Goal: Task Accomplishment & Management: Manage account settings

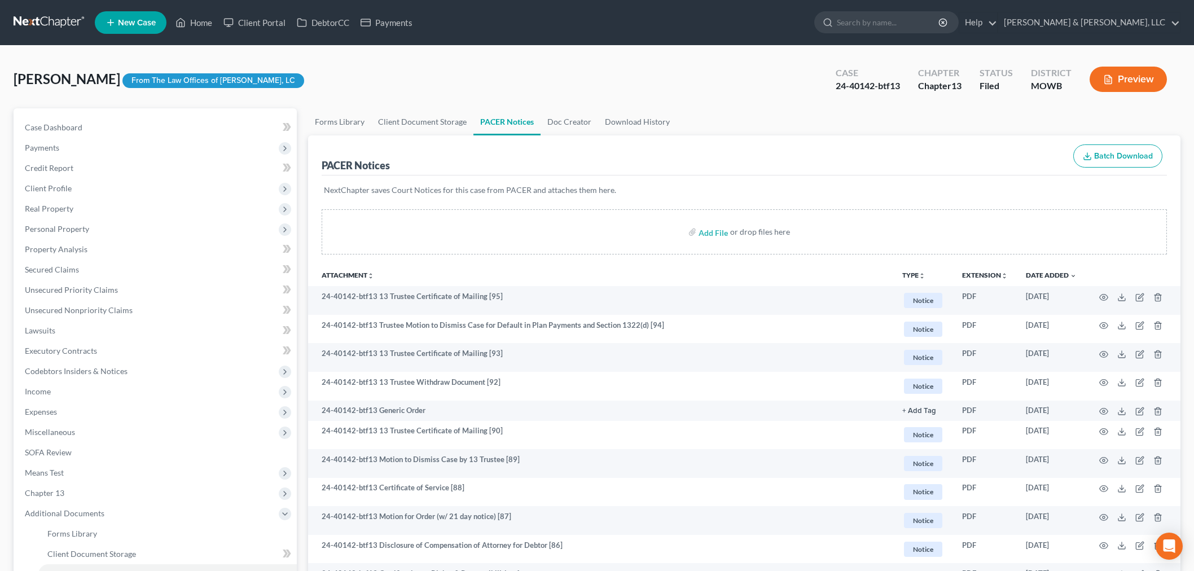
scroll to position [63, 0]
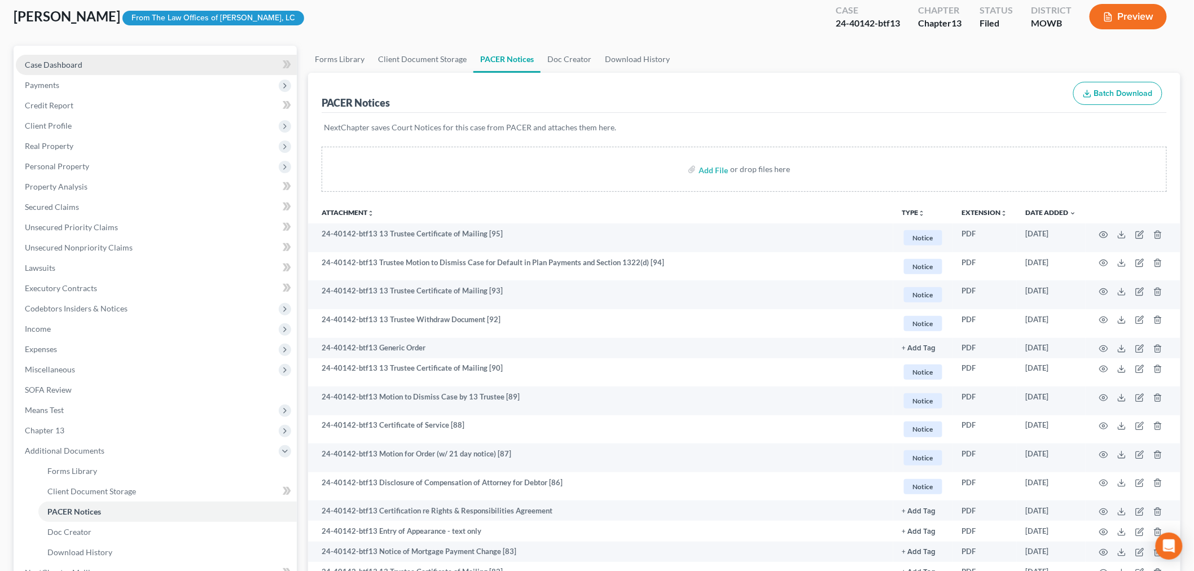
click at [52, 61] on span "Case Dashboard" at bounding box center [54, 65] width 58 height 10
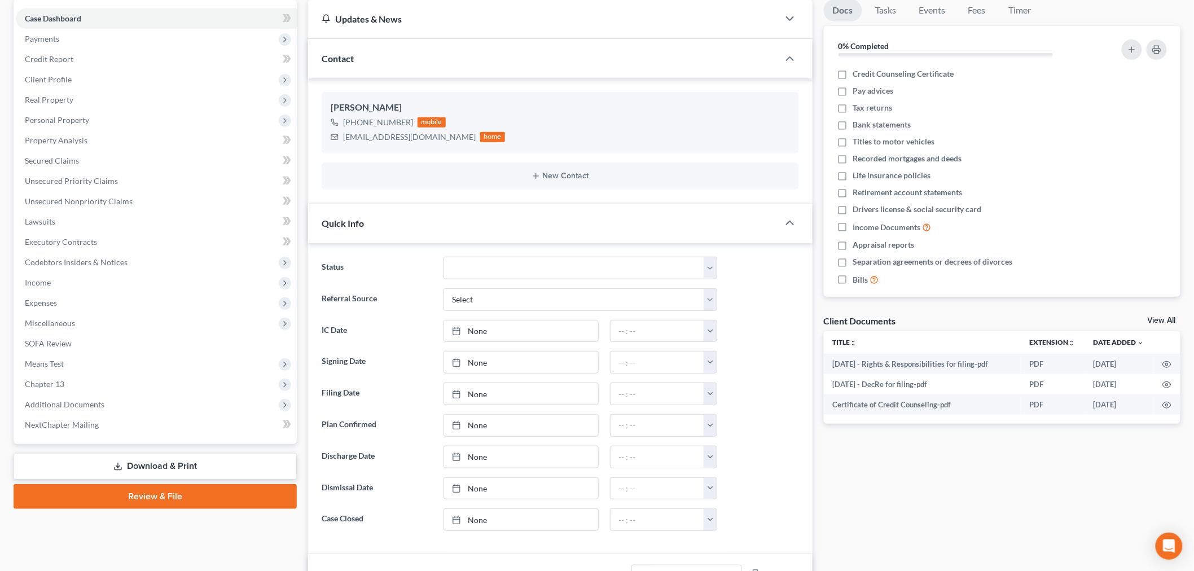
scroll to position [125, 0]
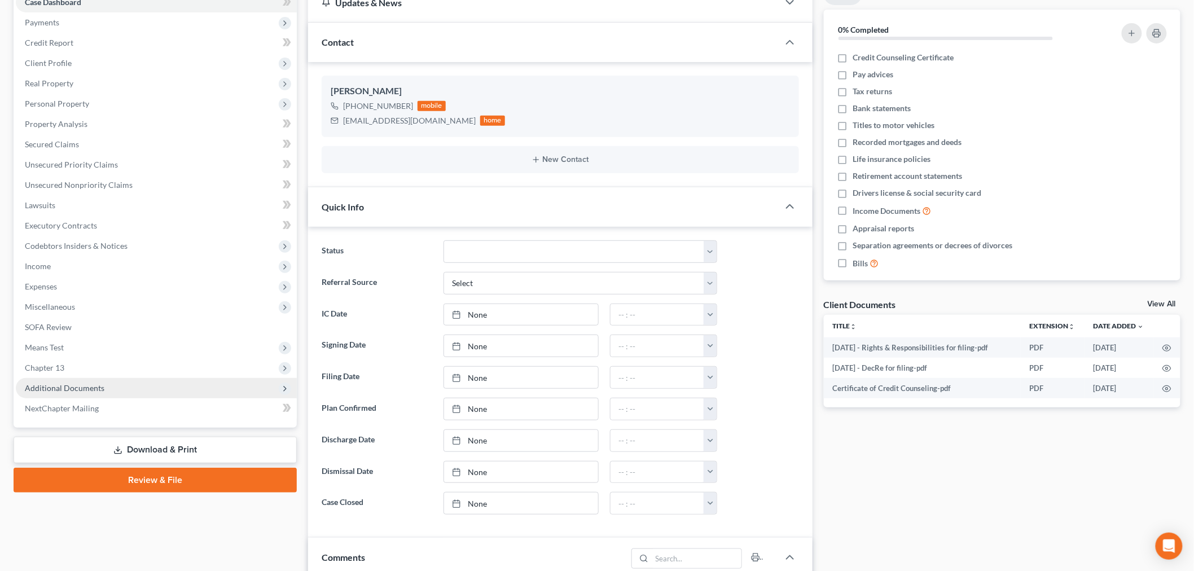
click at [53, 390] on span "Additional Documents" at bounding box center [65, 388] width 80 height 10
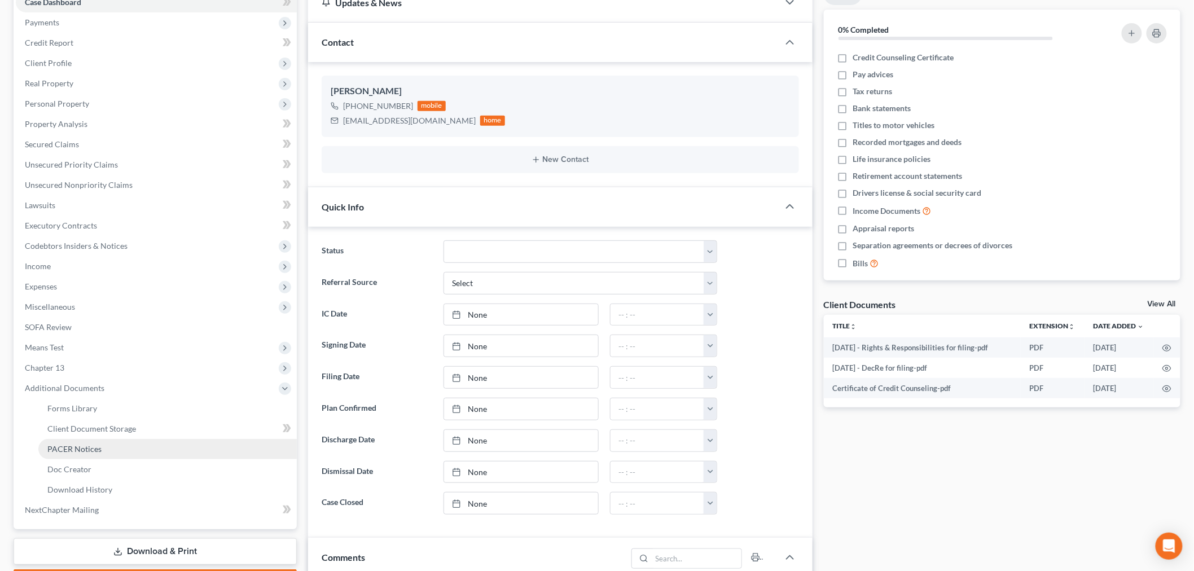
click at [74, 447] on span "PACER Notices" at bounding box center [74, 449] width 54 height 10
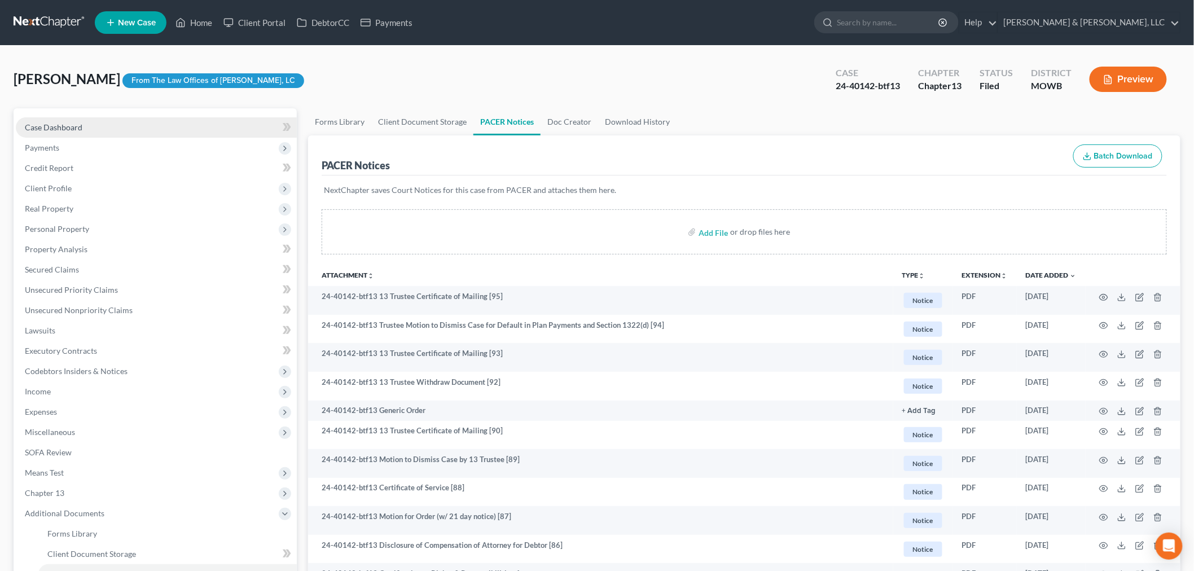
click at [36, 130] on span "Case Dashboard" at bounding box center [54, 127] width 58 height 10
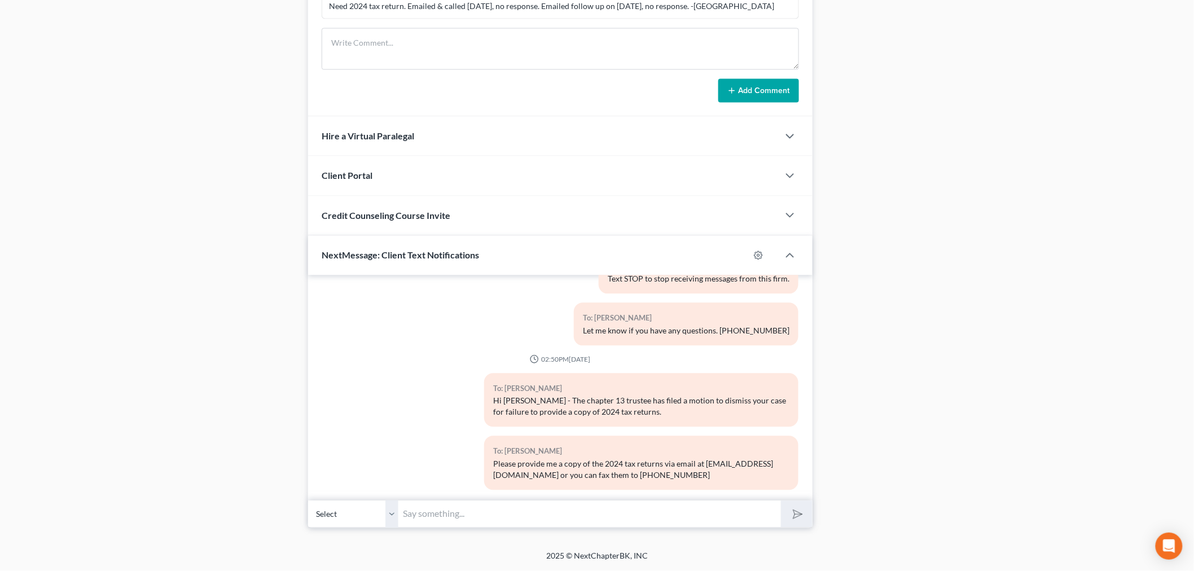
scroll to position [879, 0]
click at [519, 526] on input "text" at bounding box center [589, 514] width 383 height 28
type input "Edgar - The Trustee has filed a motion to dismiss your case for default in plan…"
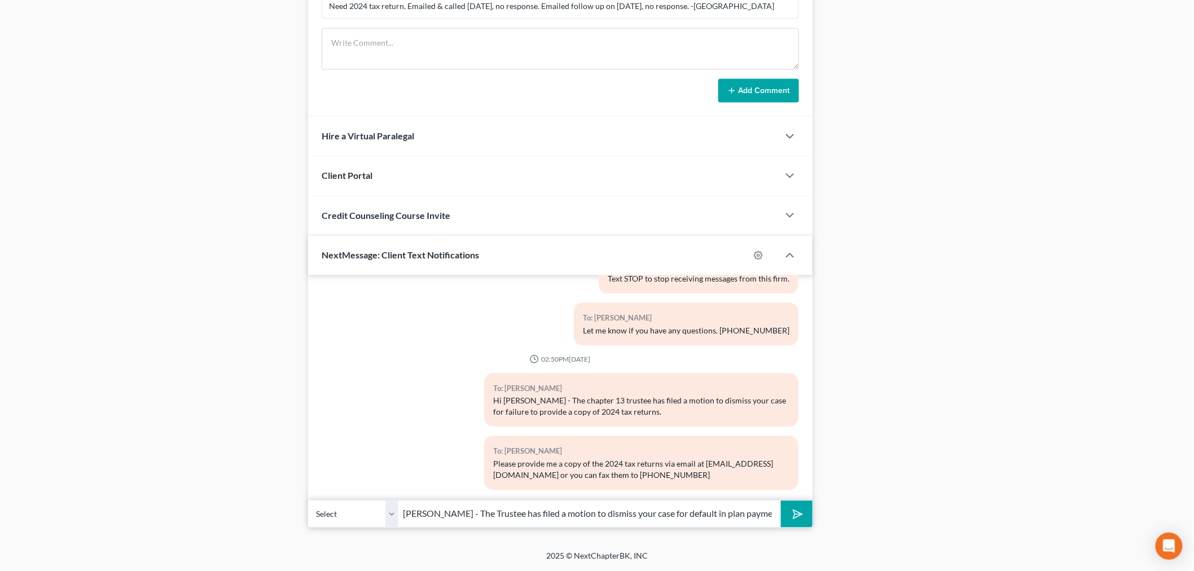
click at [805, 515] on button "submit" at bounding box center [796, 514] width 31 height 27
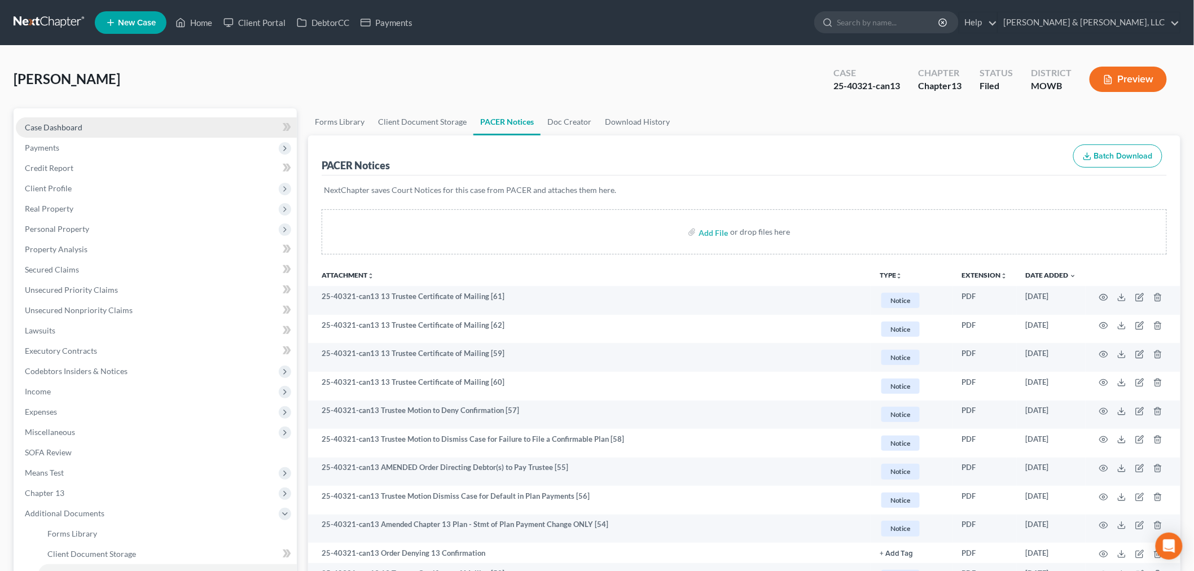
click at [48, 125] on span "Case Dashboard" at bounding box center [54, 127] width 58 height 10
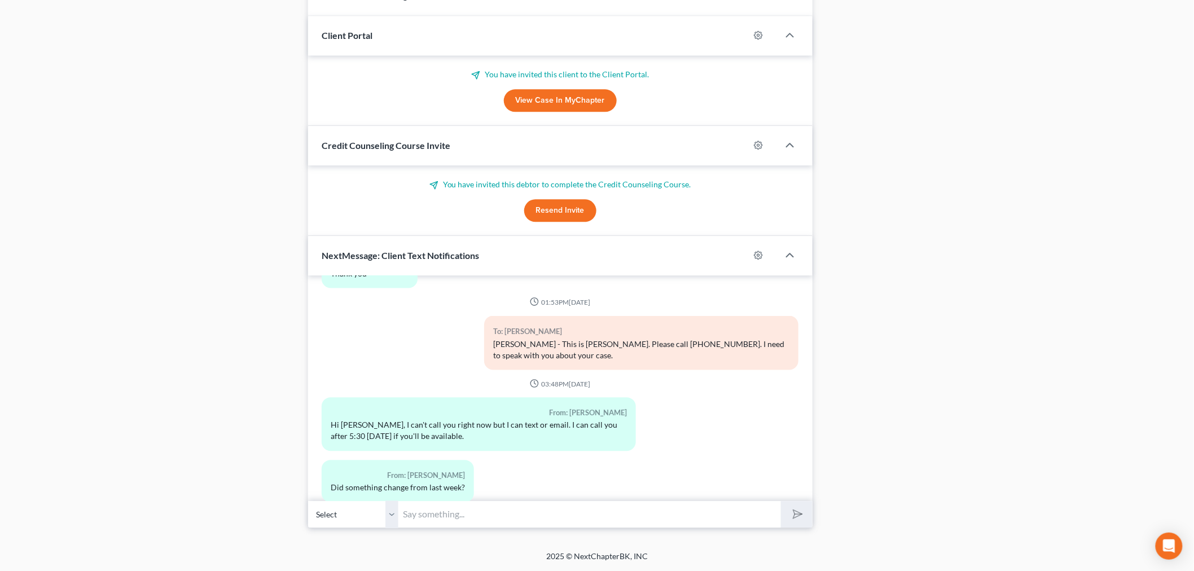
scroll to position [2571, 0]
click at [471, 513] on input "text" at bounding box center [589, 514] width 383 height 28
type input "I won't be available [DATE] after 5:30. And yes, the Trustee filed 3 motions si…"
click at [781, 501] on button "submit" at bounding box center [796, 514] width 31 height 27
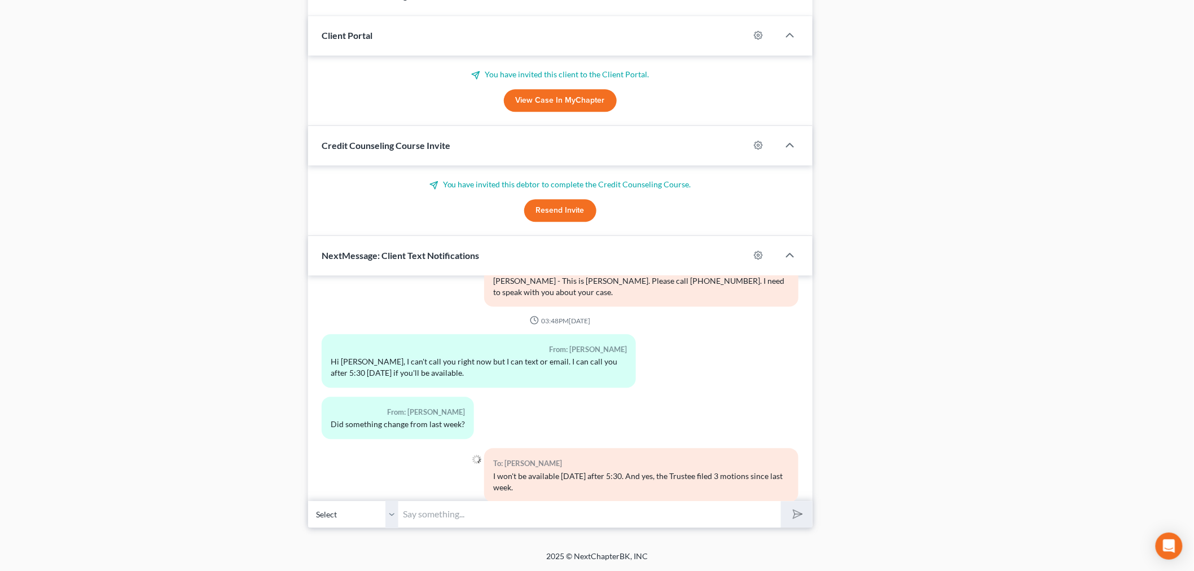
type input "C"
type input "How long have you been at your current job? Can you email me 2 recent paystubs?"
click at [781, 501] on button "submit" at bounding box center [796, 514] width 31 height 27
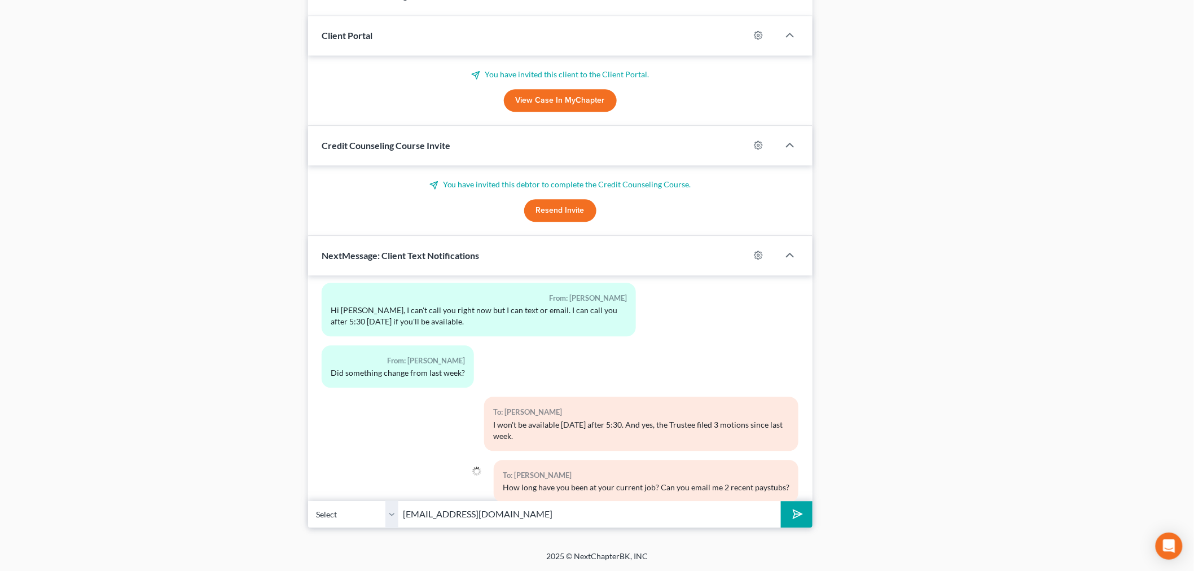
type input "[EMAIL_ADDRESS][DOMAIN_NAME]"
click at [781, 501] on button "submit" at bounding box center [796, 514] width 31 height 27
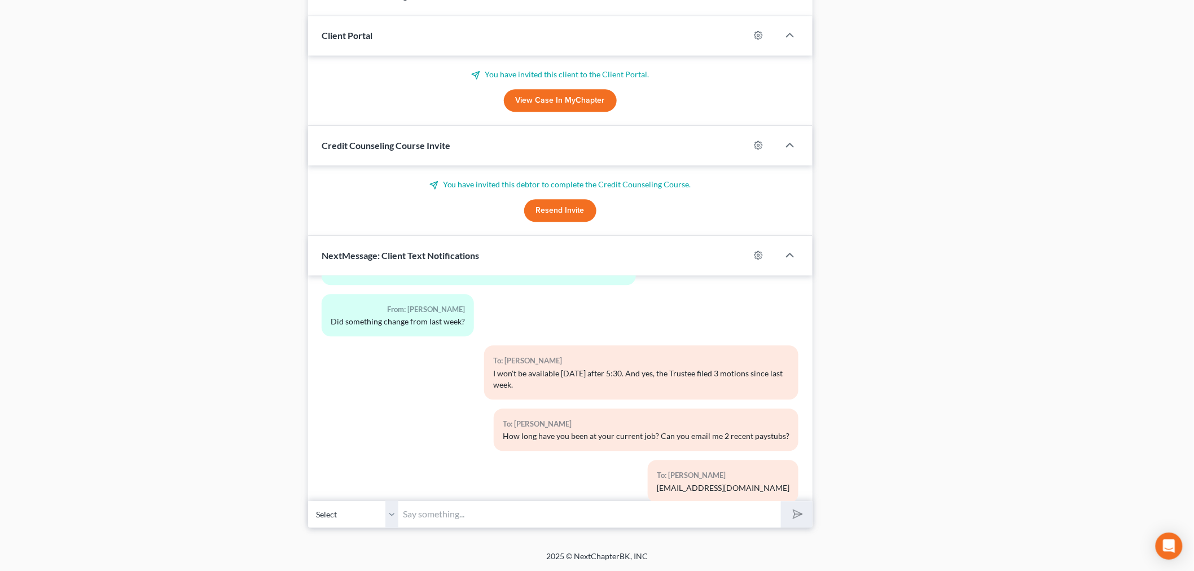
click at [427, 521] on input "text" at bounding box center [589, 514] width 383 height 28
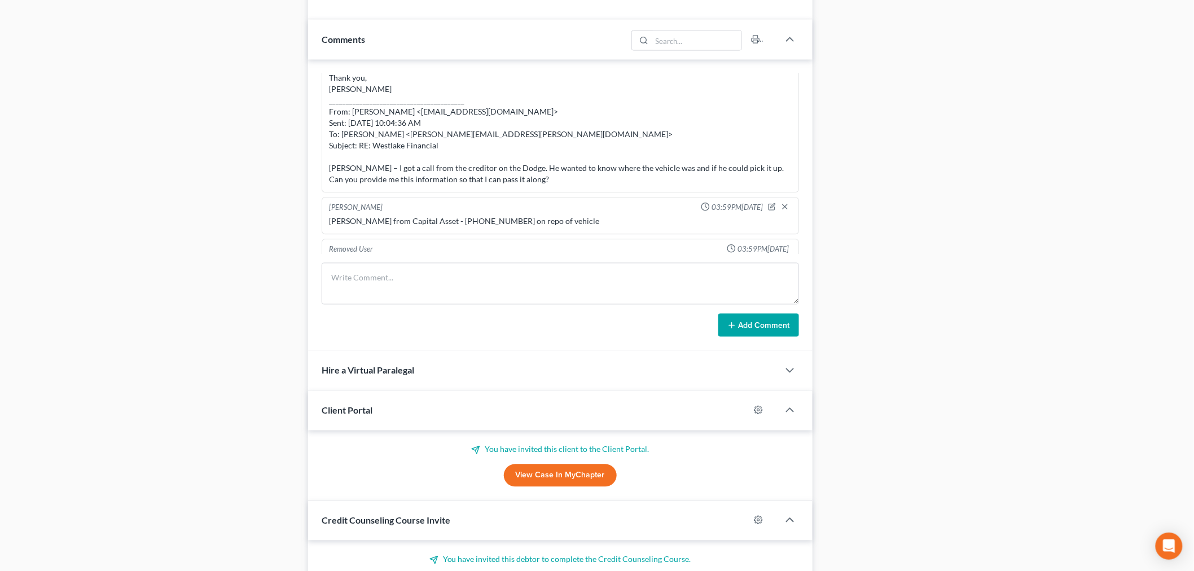
click at [316, 193] on div "Removed User 03:59PM[DATE][PHONE_NUMBER] is old cell #, I deleted after getting…" at bounding box center [560, 206] width 504 height 292
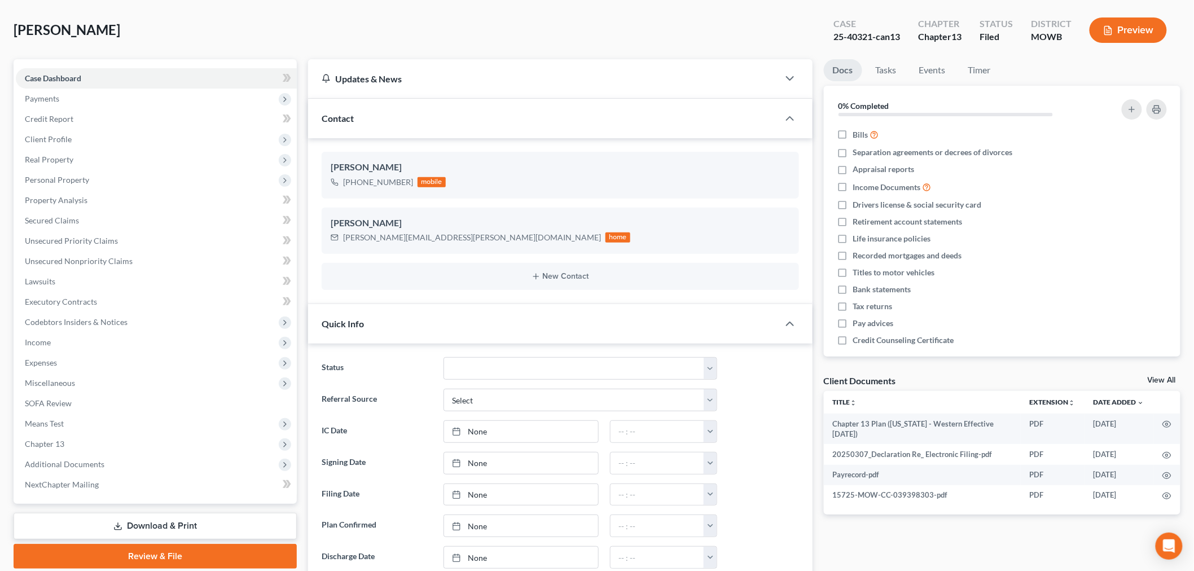
scroll to position [0, 0]
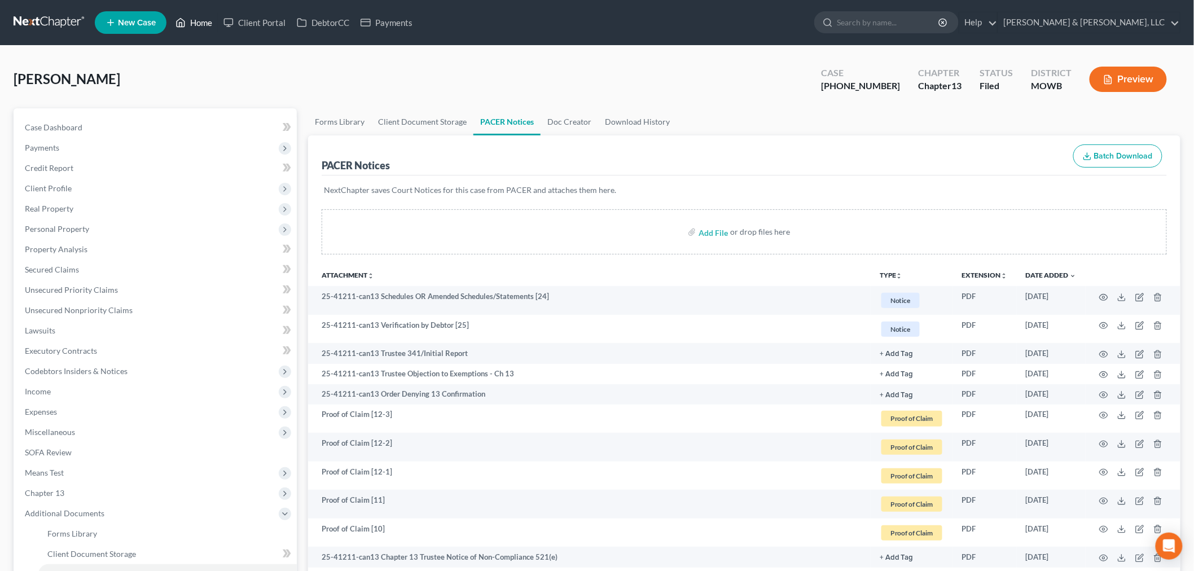
click at [191, 15] on link "Home" at bounding box center [194, 22] width 48 height 20
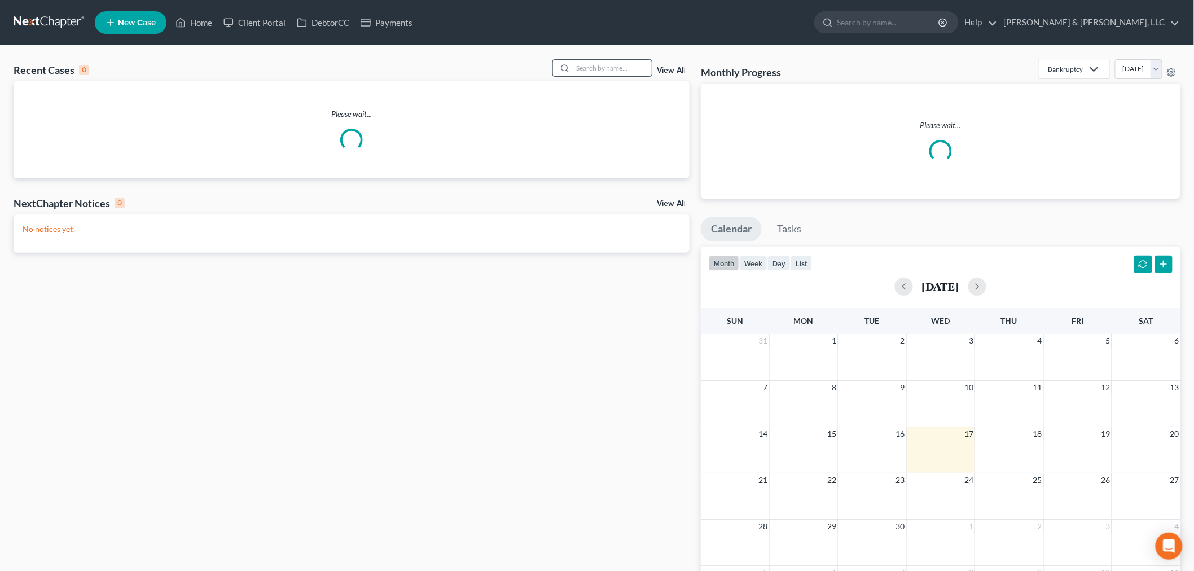
click at [638, 71] on input "search" at bounding box center [612, 68] width 79 height 16
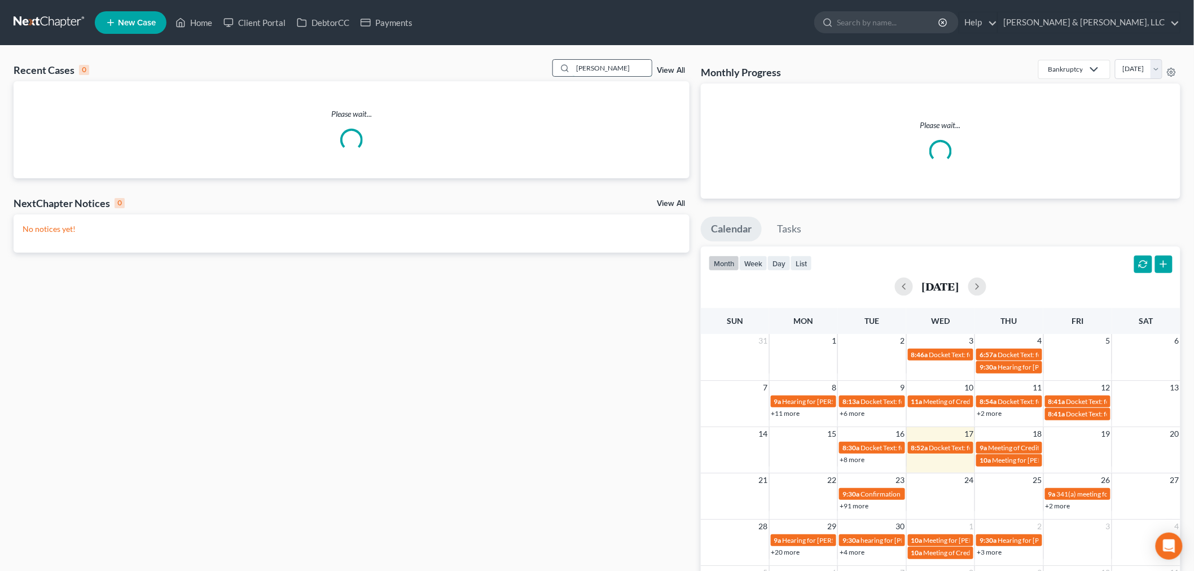
type input "lombardino"
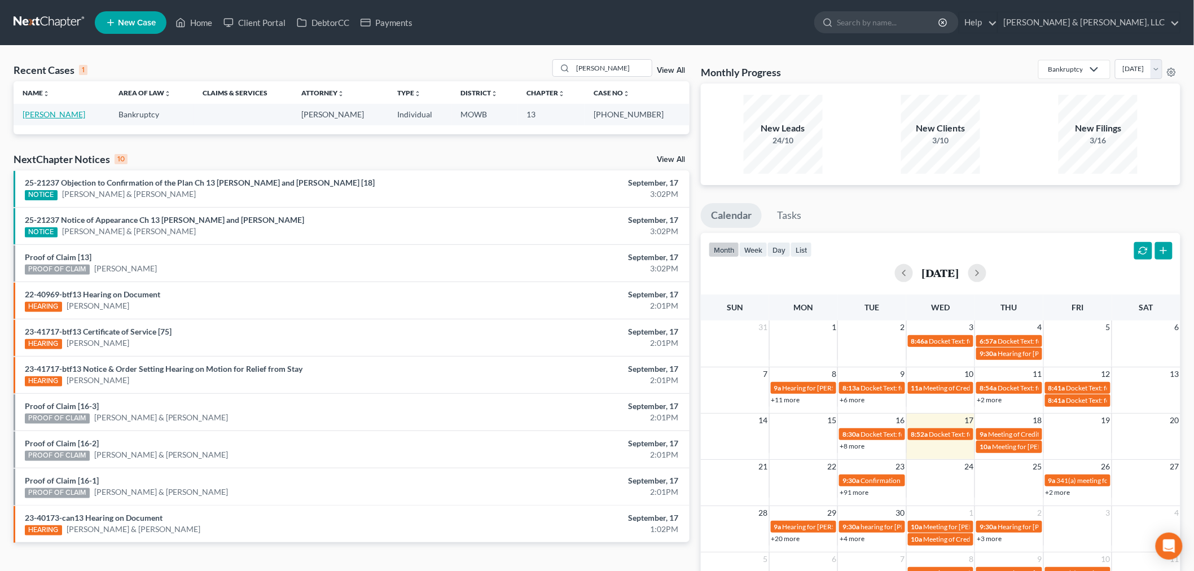
click at [34, 115] on link "Lombardino, Cindy" at bounding box center [54, 114] width 63 height 10
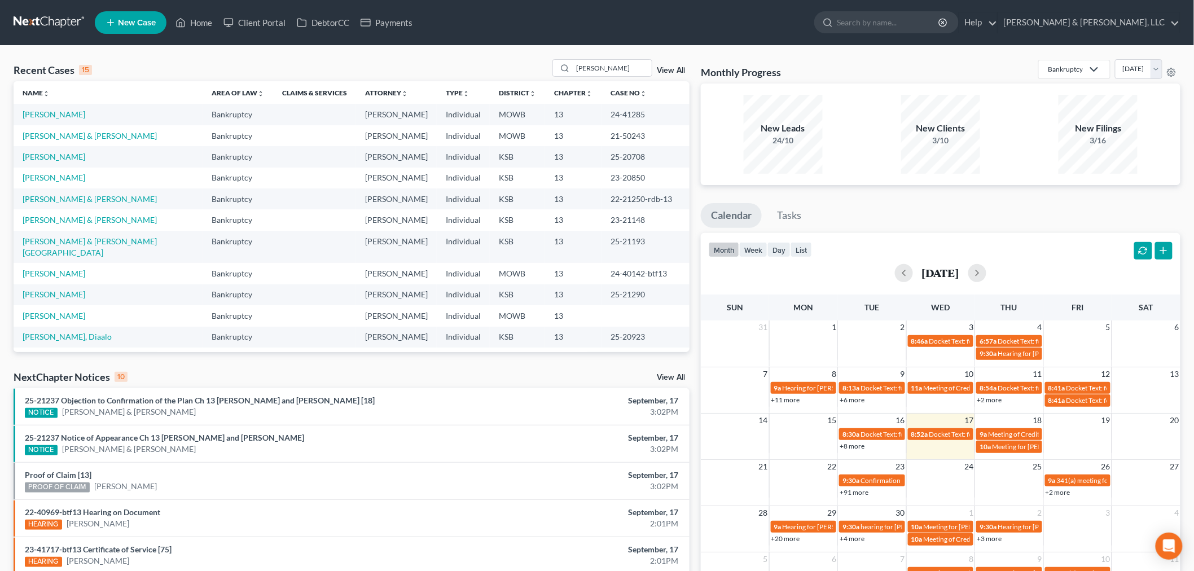
select select "2"
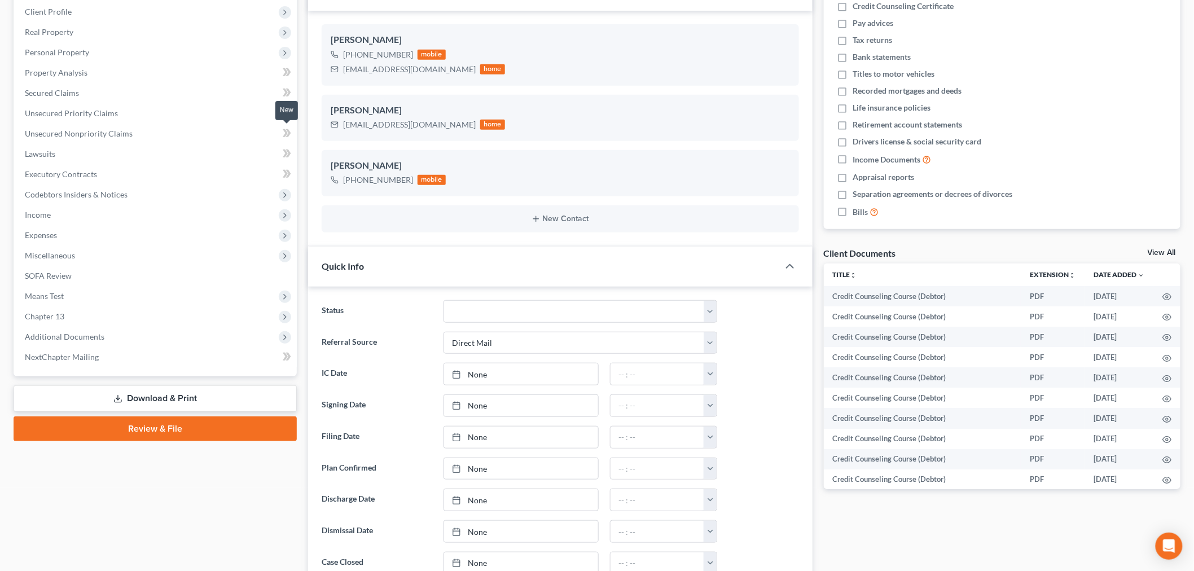
scroll to position [188, 0]
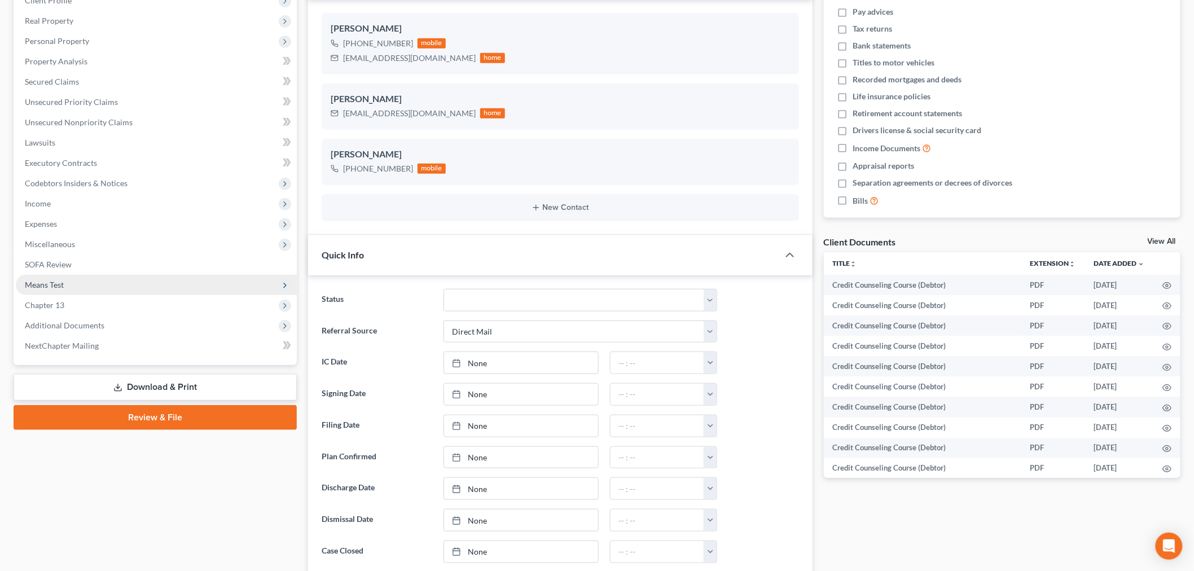
click at [57, 280] on span "Means Test" at bounding box center [44, 285] width 39 height 10
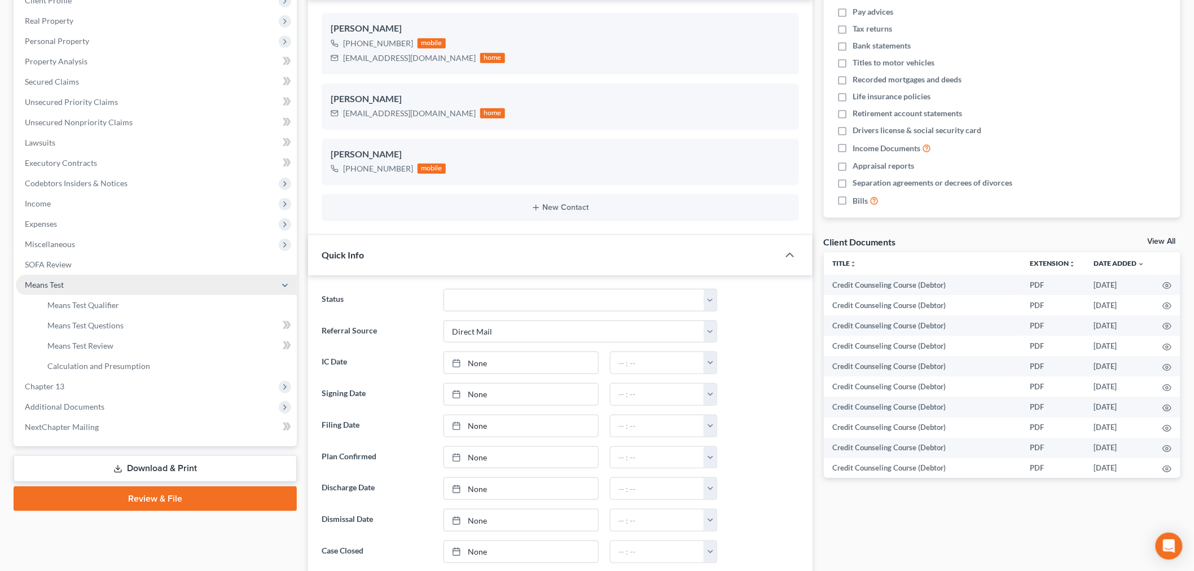
click at [73, 293] on span "Means Test" at bounding box center [156, 285] width 281 height 20
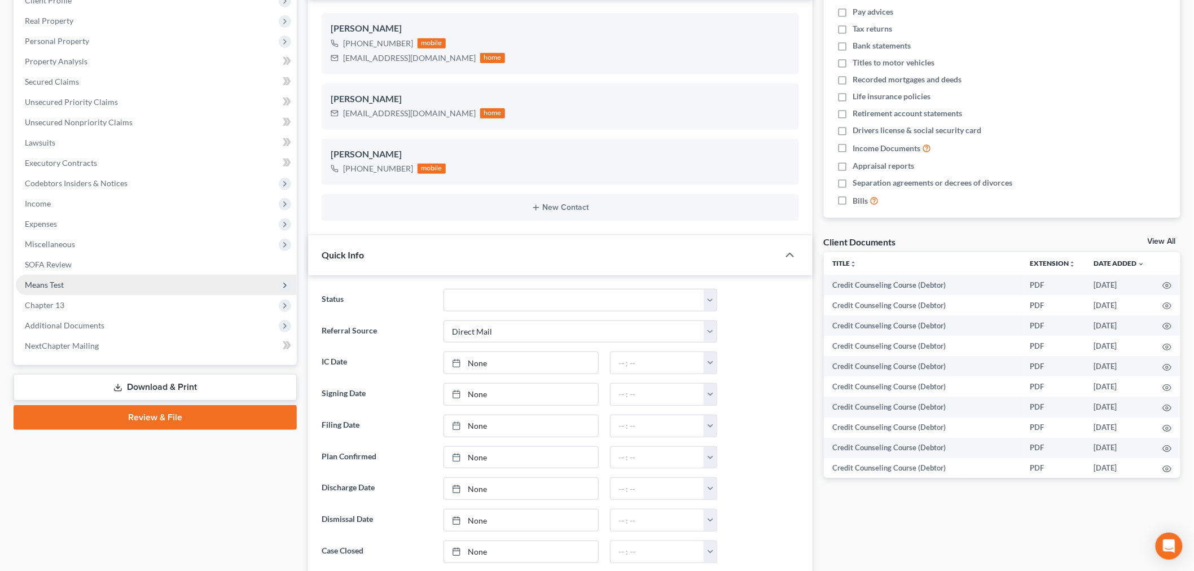
click at [58, 285] on span "Means Test" at bounding box center [44, 285] width 39 height 10
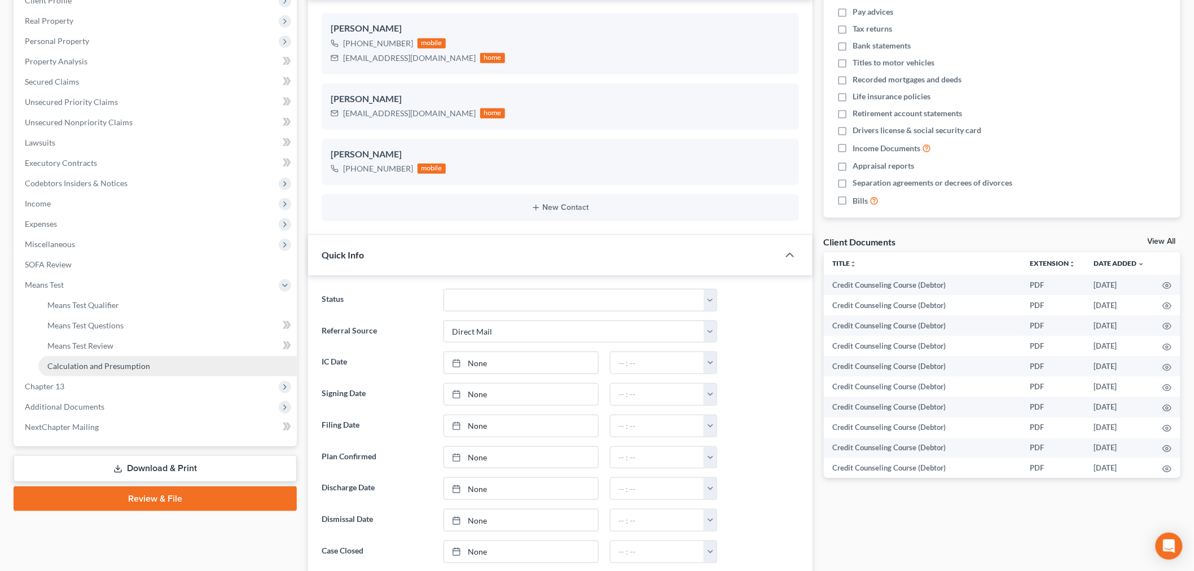
click at [89, 363] on span "Calculation and Presumption" at bounding box center [98, 366] width 103 height 10
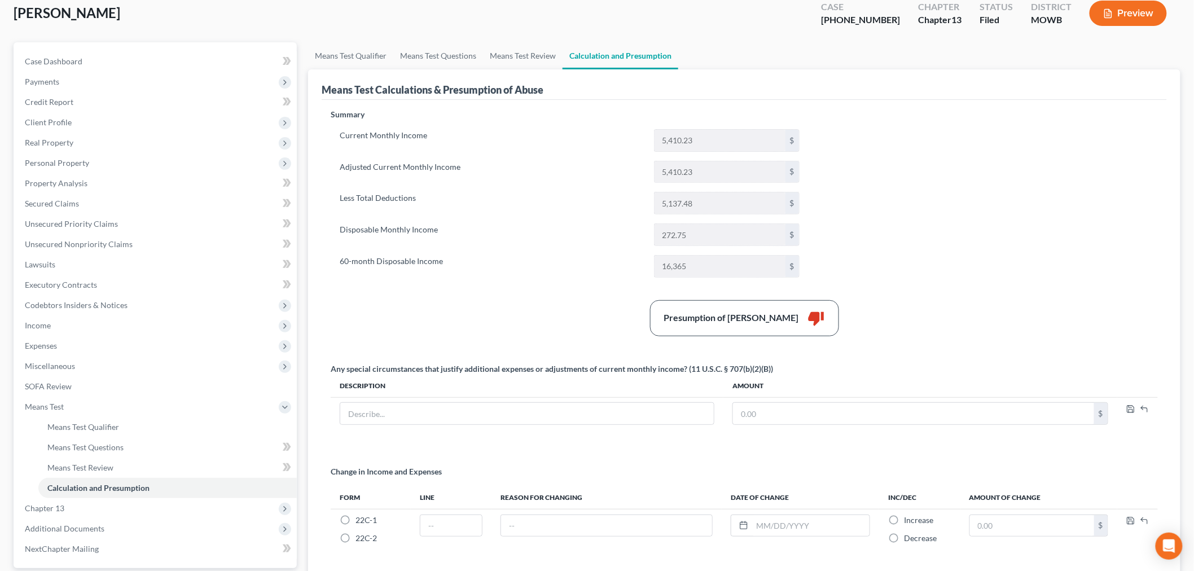
scroll to position [170, 0]
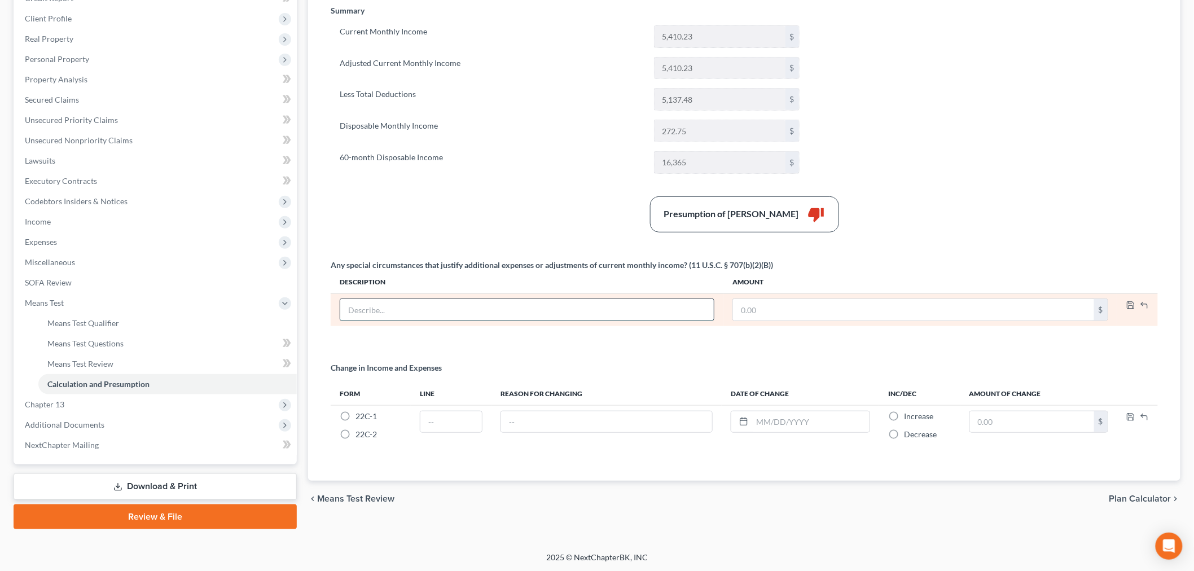
click at [407, 314] on input "text" at bounding box center [527, 309] width 374 height 21
type input "rent costs above IRS standard deduction"
type input "200"
click at [1129, 303] on polyline "button" at bounding box center [1130, 303] width 3 height 2
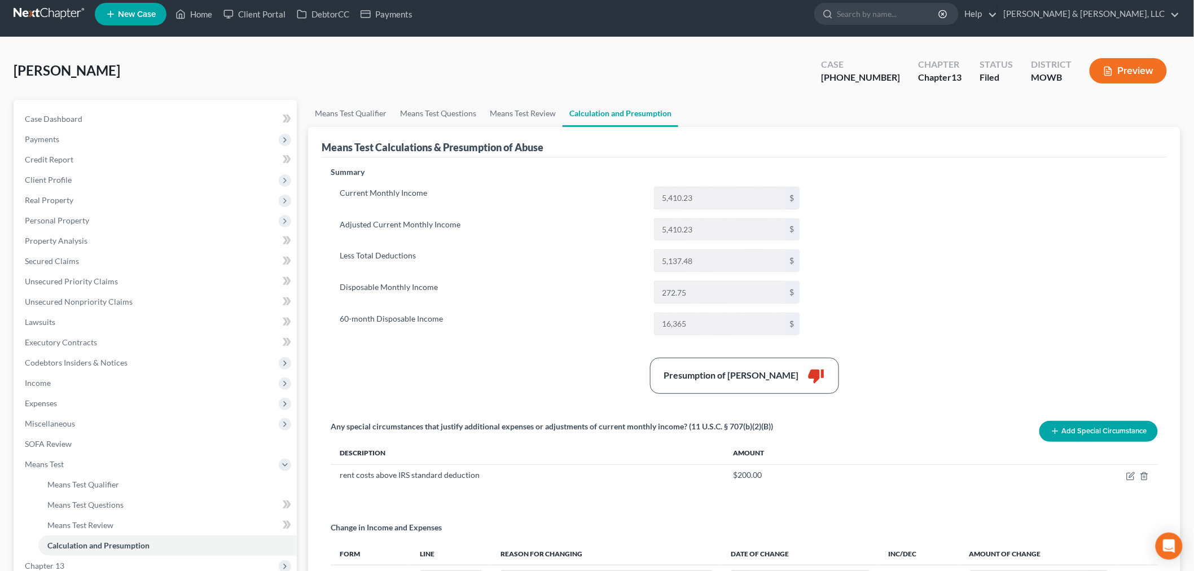
scroll to position [0, 0]
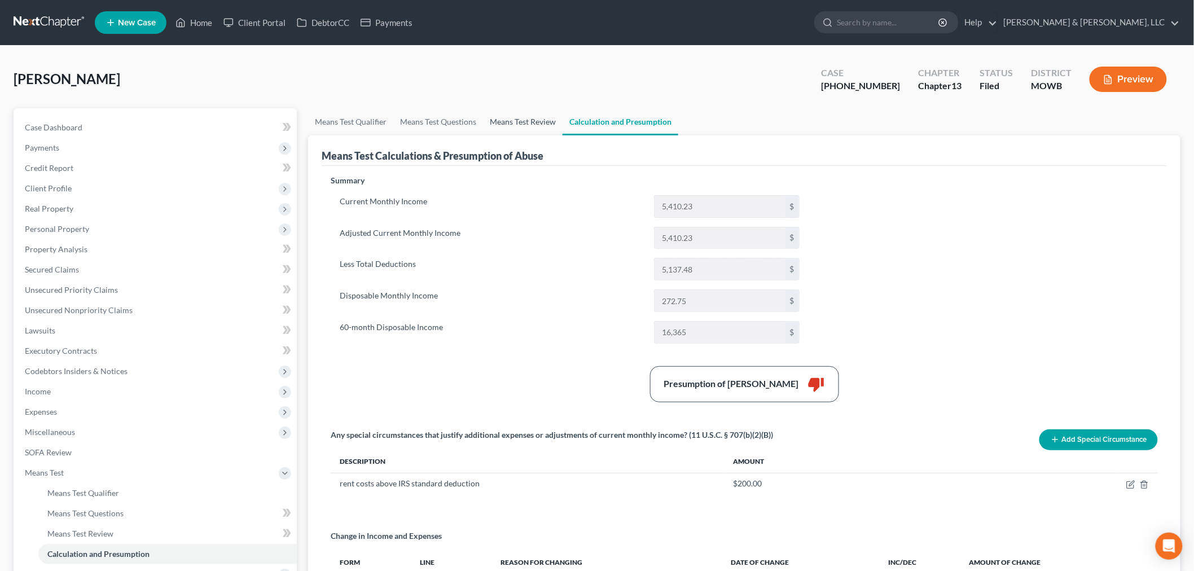
click at [504, 116] on link "Means Test Review" at bounding box center [523, 121] width 80 height 27
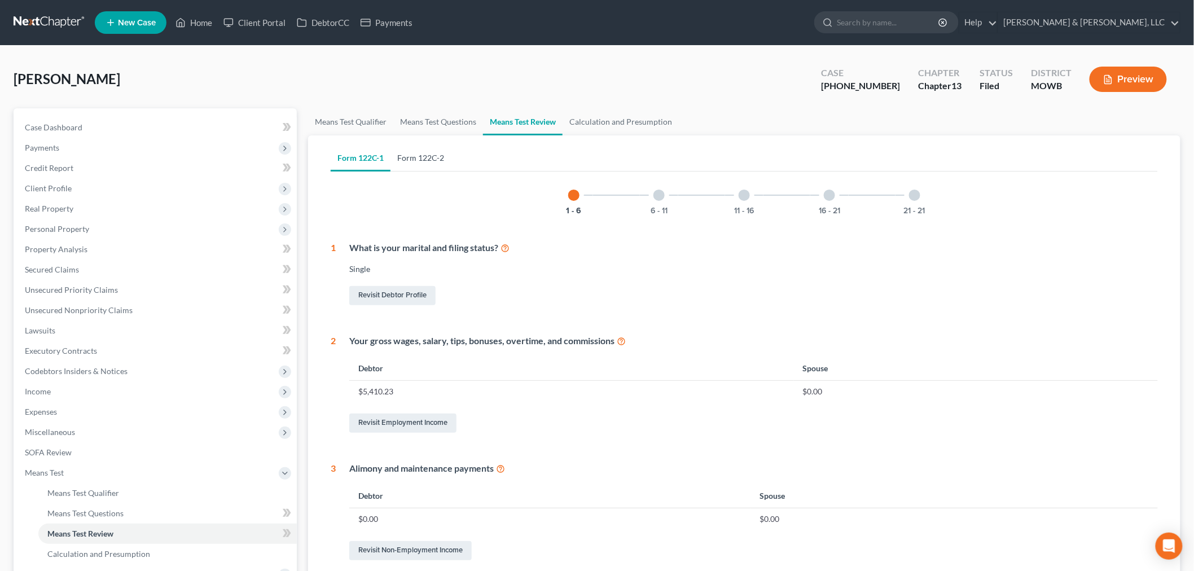
click at [422, 155] on link "Form 122C-2" at bounding box center [420, 157] width 60 height 27
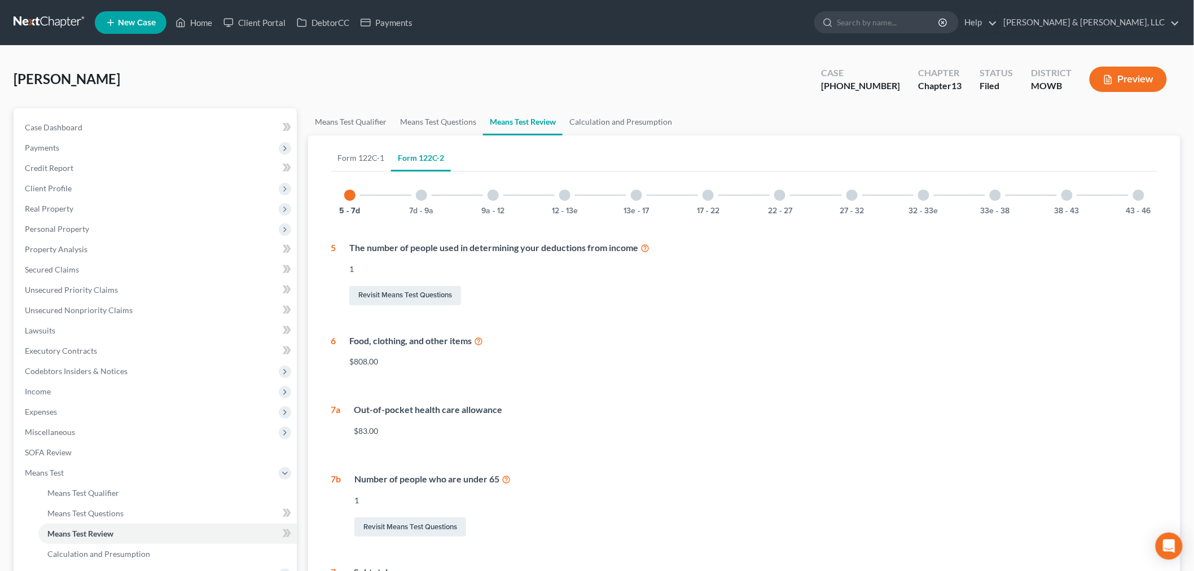
click at [426, 192] on div at bounding box center [421, 195] width 11 height 11
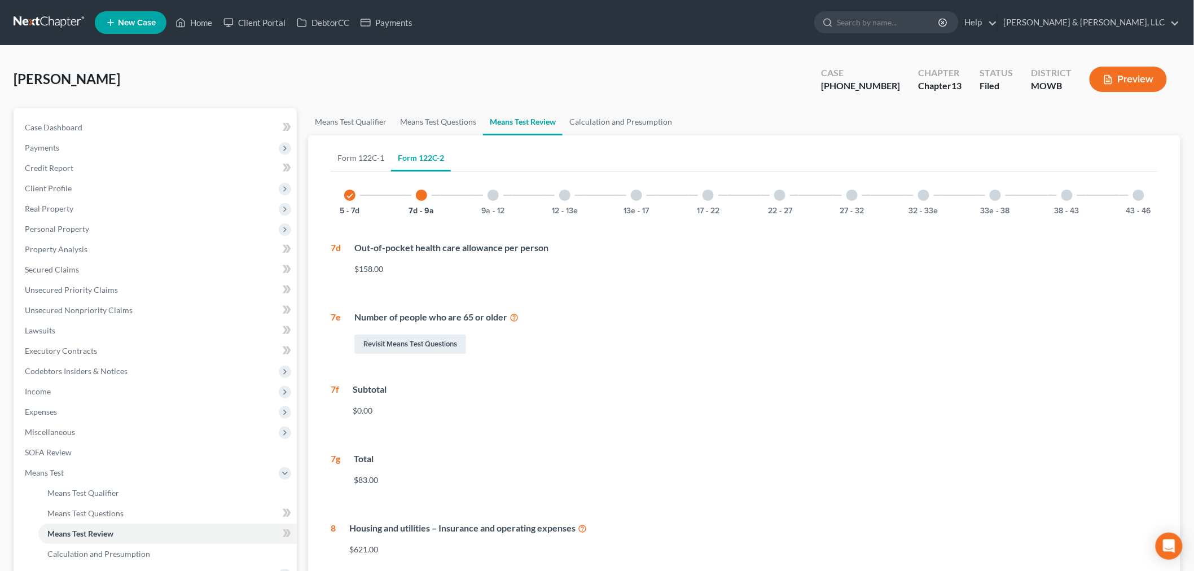
click at [488, 194] on div at bounding box center [493, 195] width 11 height 11
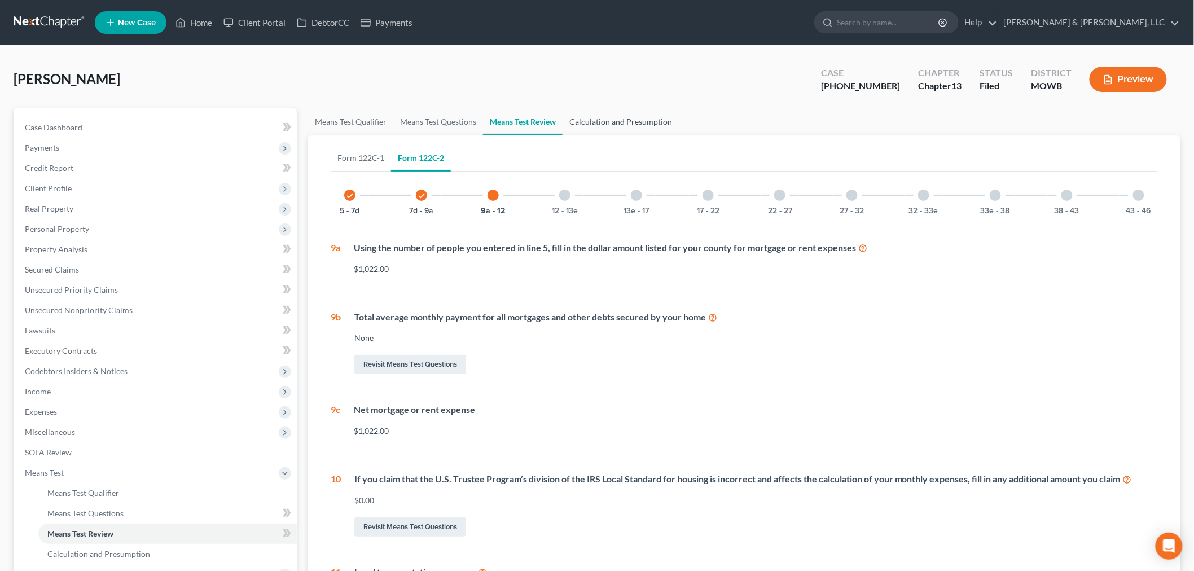
click at [638, 121] on link "Calculation and Presumption" at bounding box center [621, 121] width 116 height 27
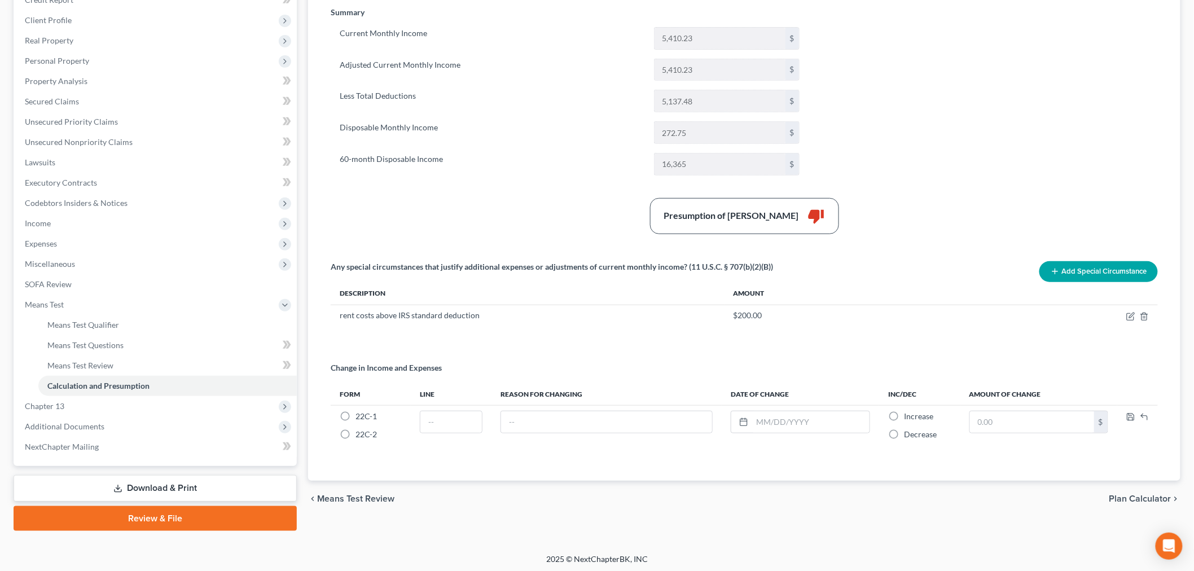
scroll to position [170, 0]
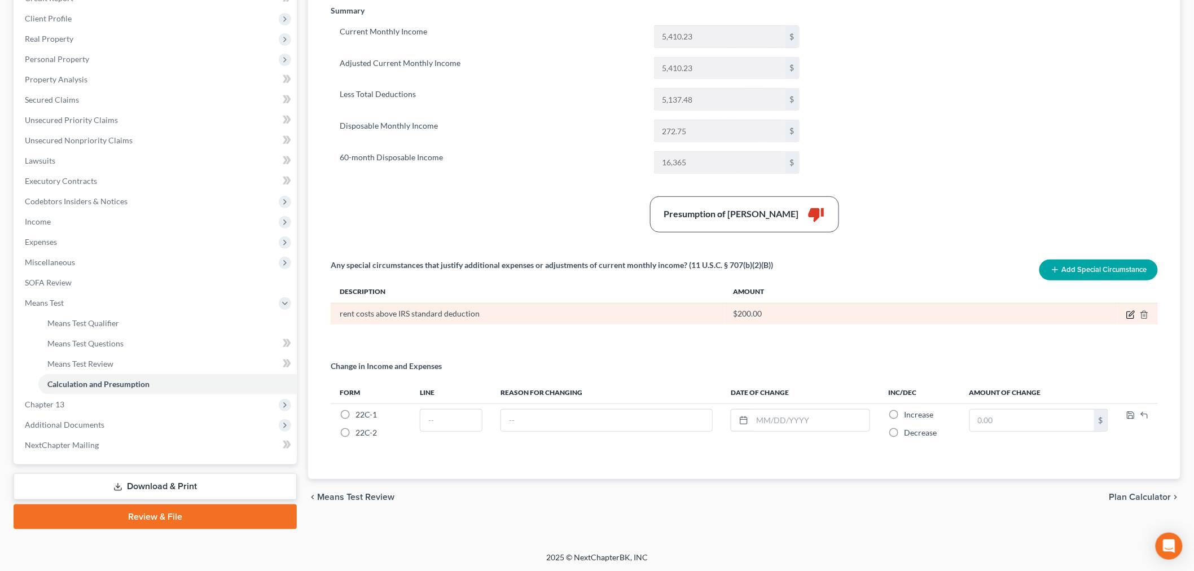
click at [1129, 314] on icon "button" at bounding box center [1130, 314] width 9 height 9
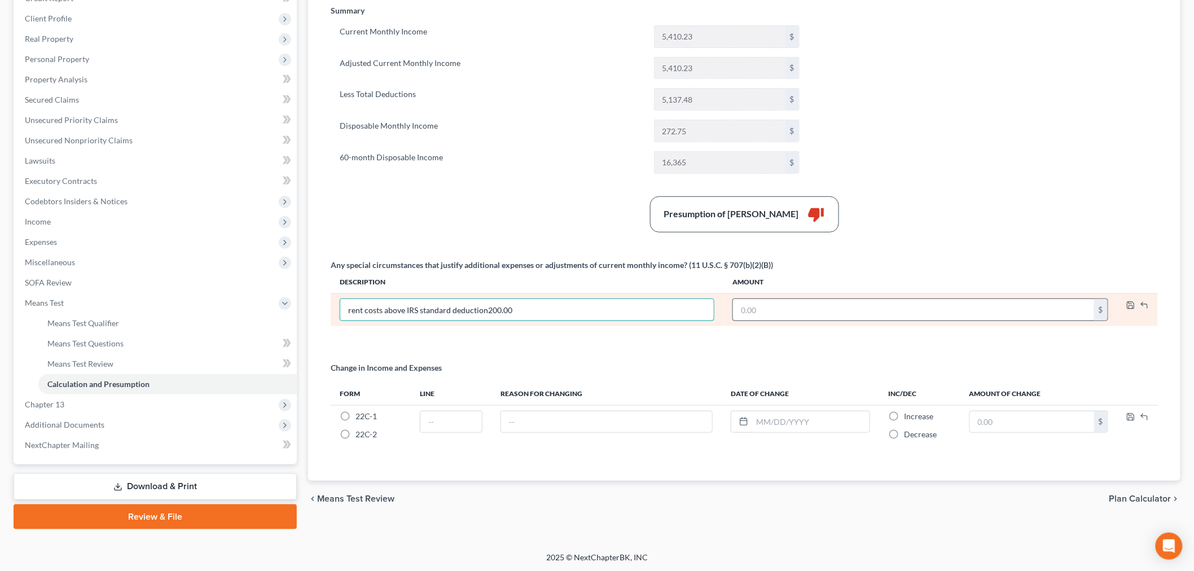
type input "rent costs above IRS standard deduction"
click at [757, 310] on input "text" at bounding box center [913, 309] width 361 height 21
type input "199"
click at [1128, 306] on icon "button" at bounding box center [1130, 305] width 9 height 9
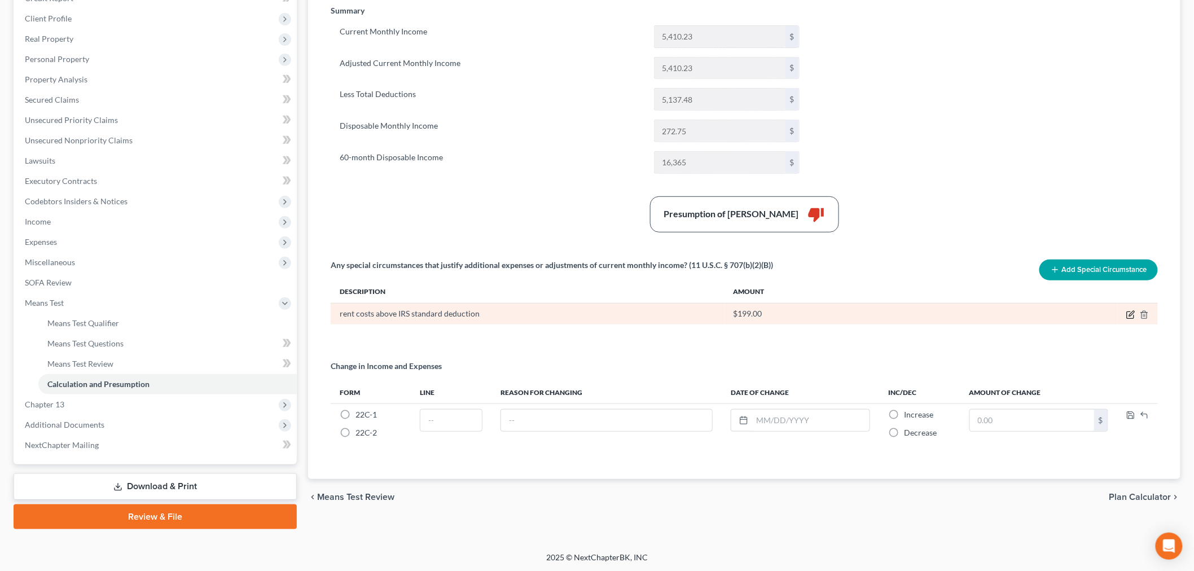
click at [1127, 315] on icon "button" at bounding box center [1130, 314] width 7 height 7
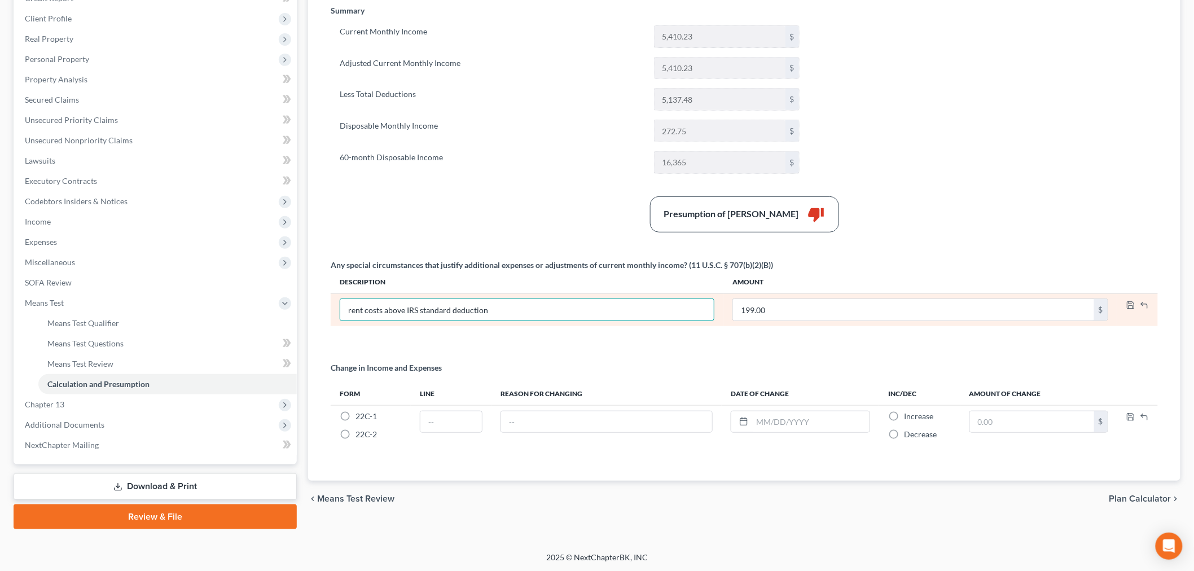
drag, startPoint x: 362, startPoint y: 309, endPoint x: 339, endPoint y: 311, distance: 23.2
click at [339, 311] on td "rent costs above IRS standard deduction" at bounding box center [527, 309] width 393 height 33
type input "Rental costs above IRS standard deduction"
click at [1130, 306] on polyline "button" at bounding box center [1131, 306] width 4 height 3
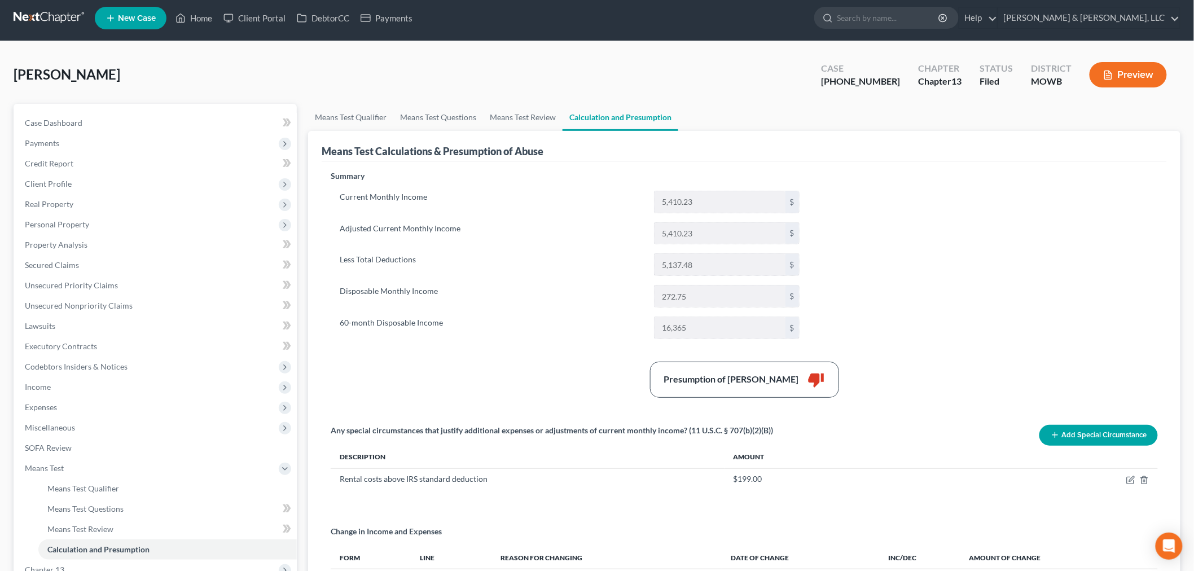
scroll to position [0, 0]
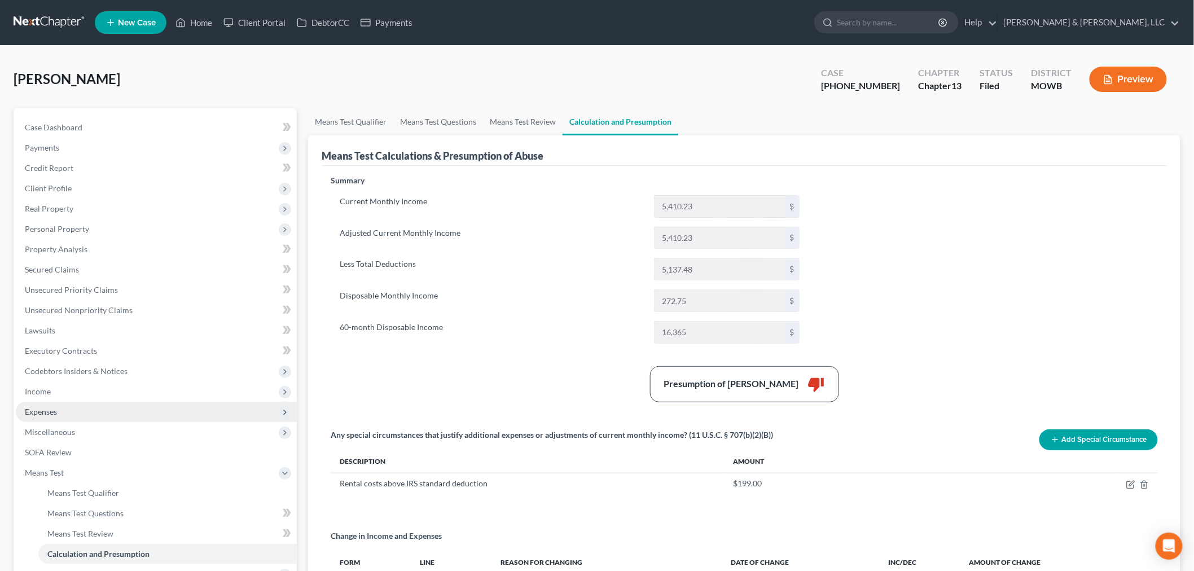
click at [41, 412] on span "Expenses" at bounding box center [41, 412] width 32 height 10
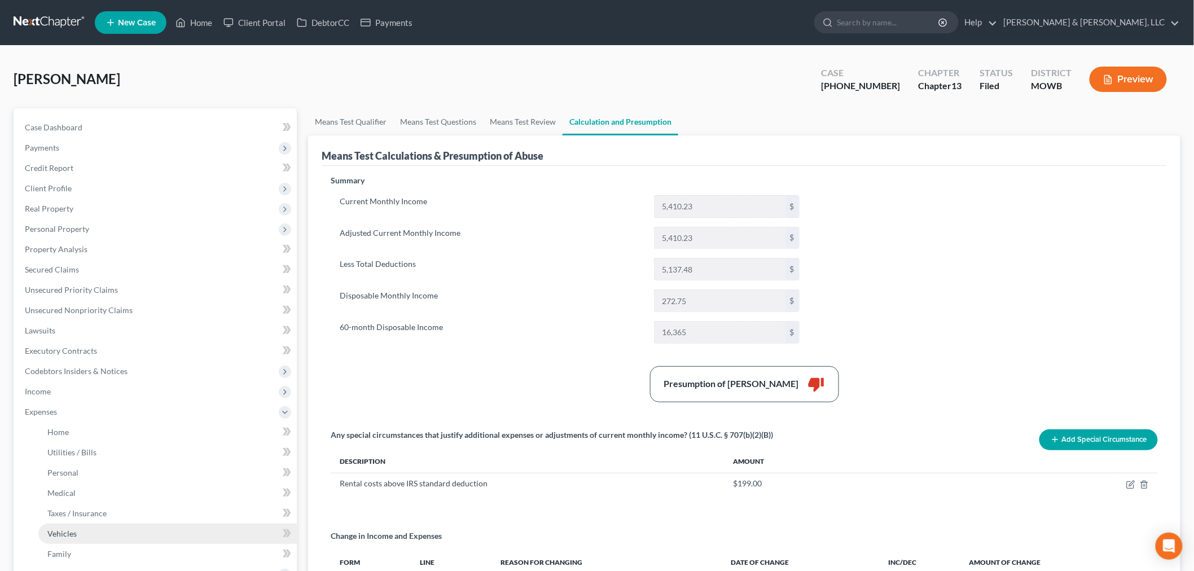
click at [63, 533] on span "Vehicles" at bounding box center [61, 534] width 29 height 10
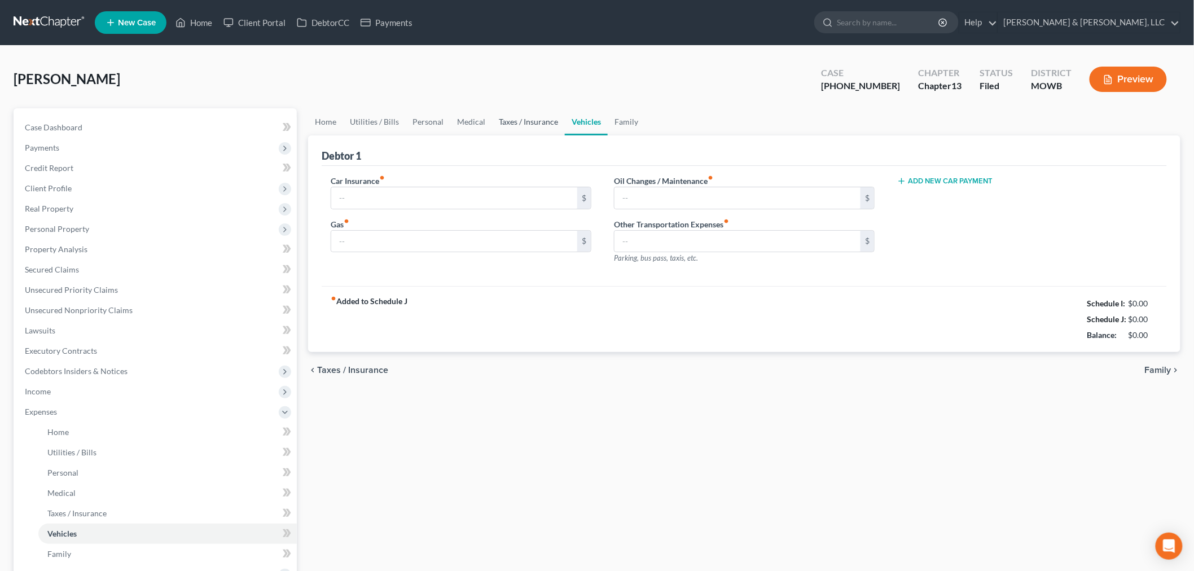
type input "200.00"
type input "215.00"
type input "75.00"
type input "40.00"
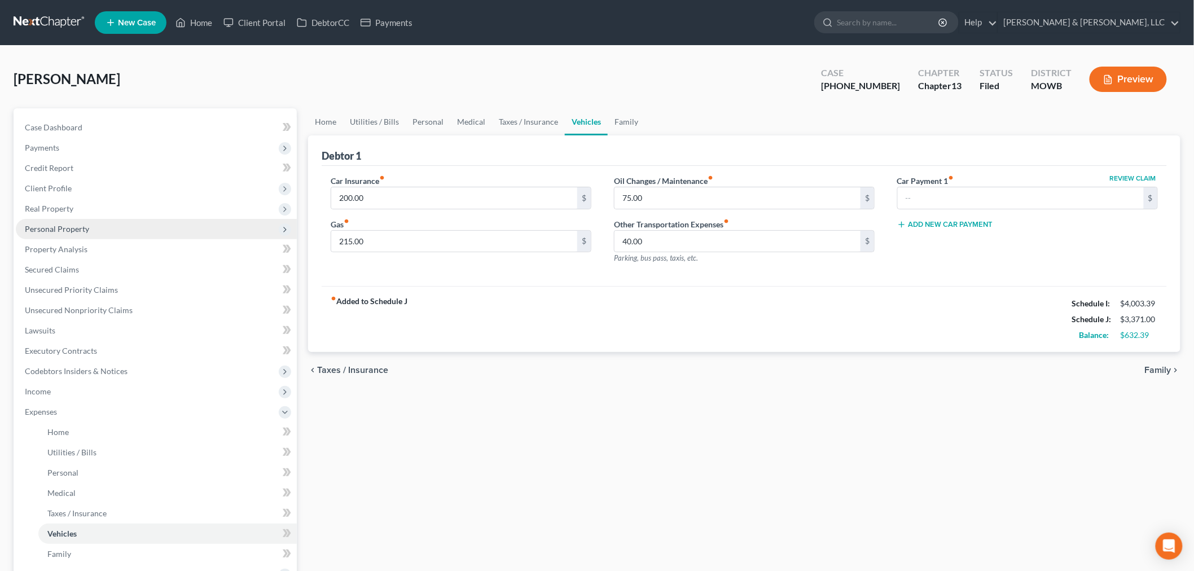
click at [50, 224] on span "Personal Property" at bounding box center [57, 229] width 64 height 10
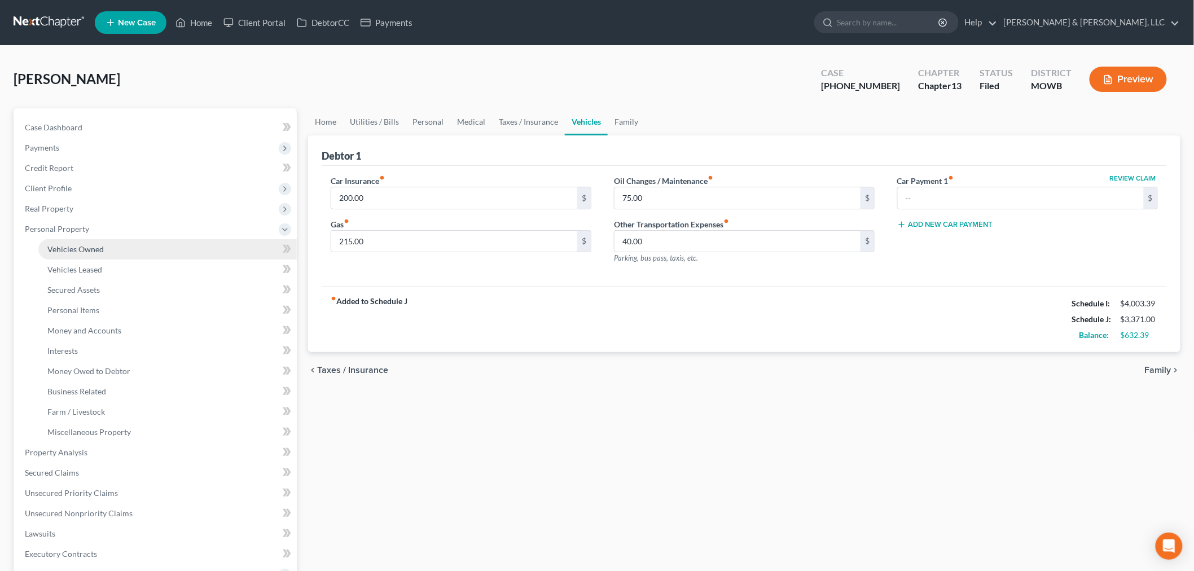
click at [72, 246] on span "Vehicles Owned" at bounding box center [75, 249] width 56 height 10
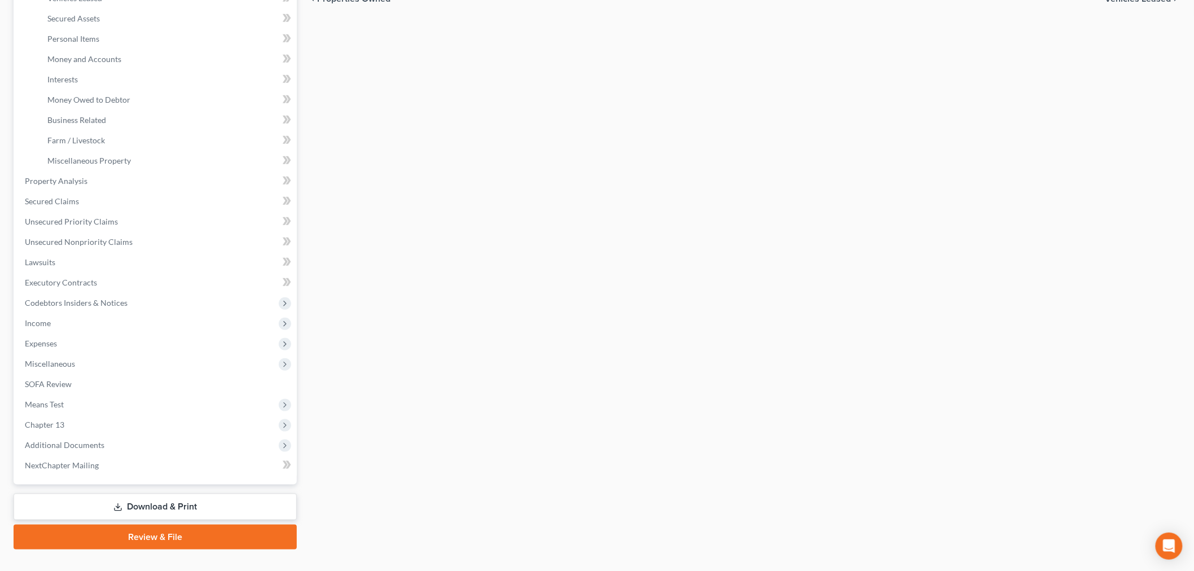
scroll to position [291, 0]
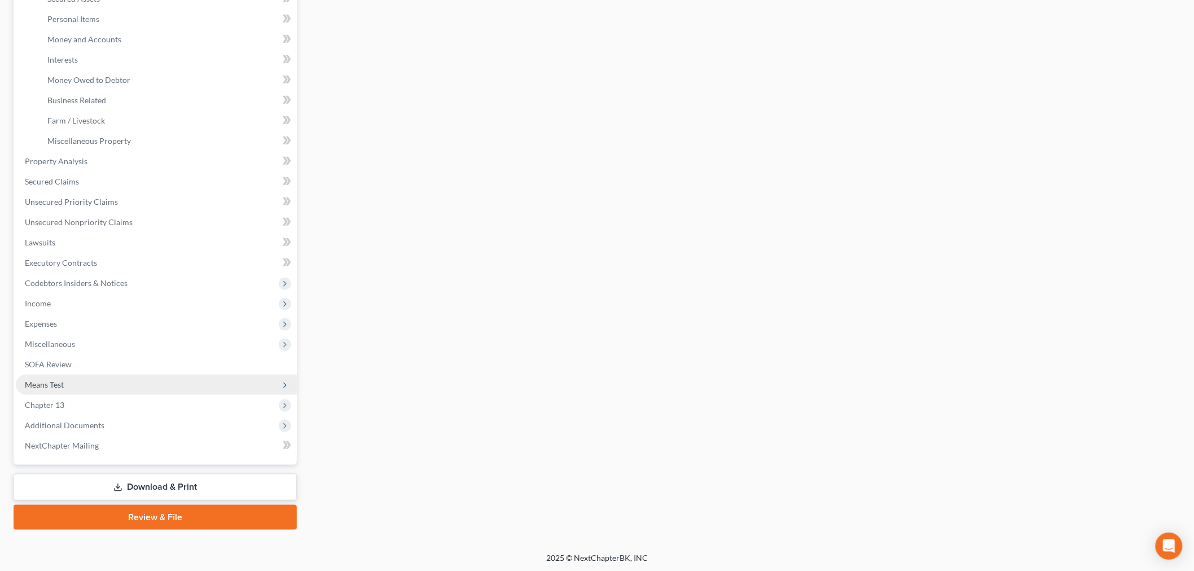
click at [56, 381] on span "Means Test" at bounding box center [44, 385] width 39 height 10
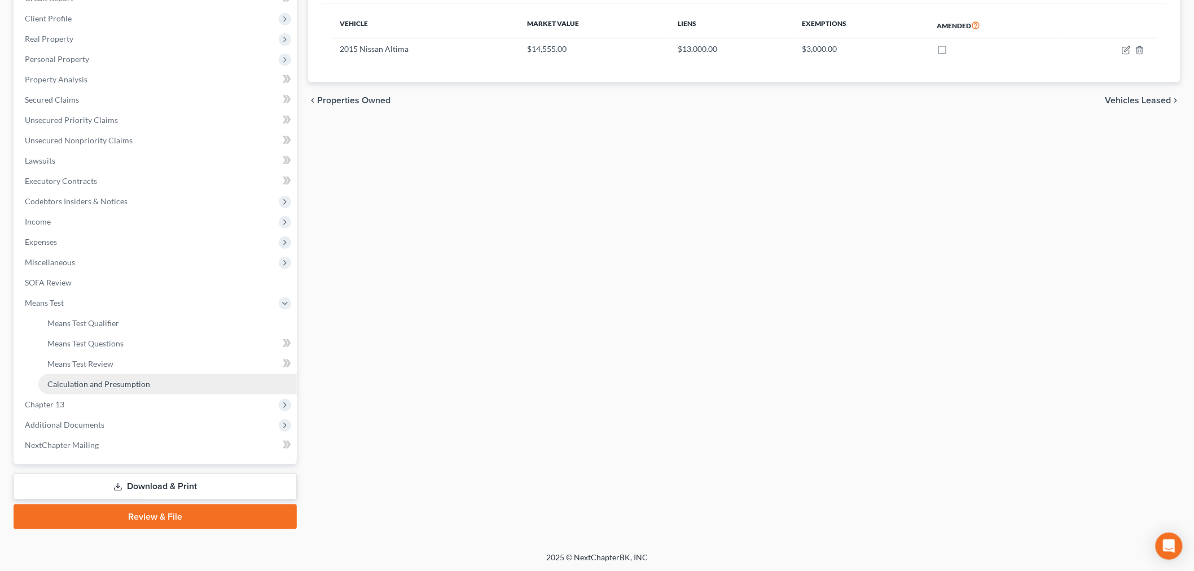
click at [110, 387] on span "Calculation and Presumption" at bounding box center [98, 384] width 103 height 10
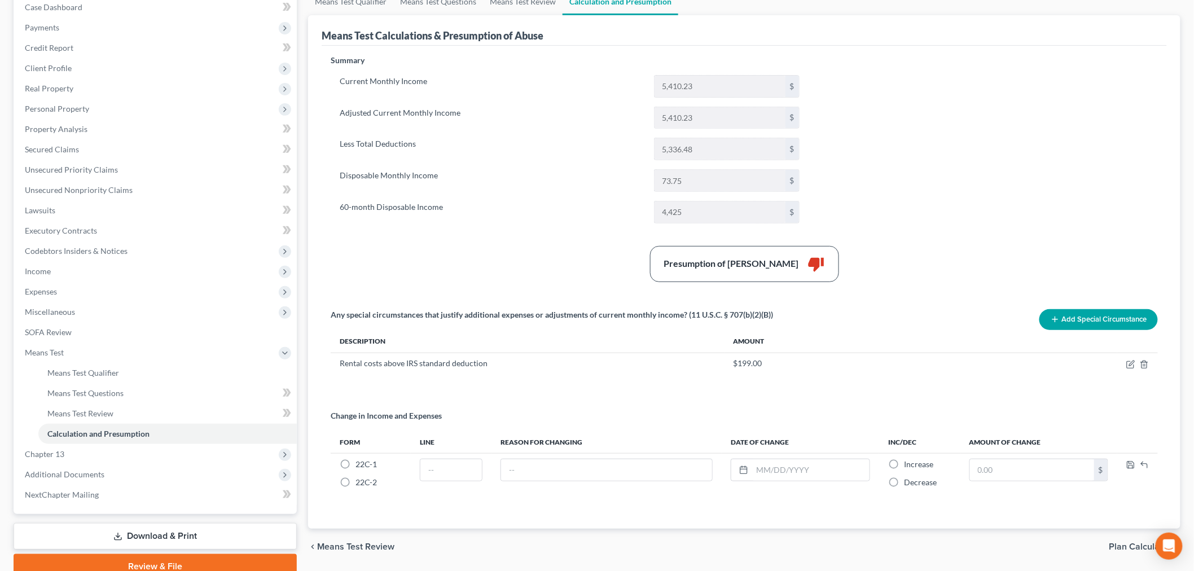
scroll to position [170, 0]
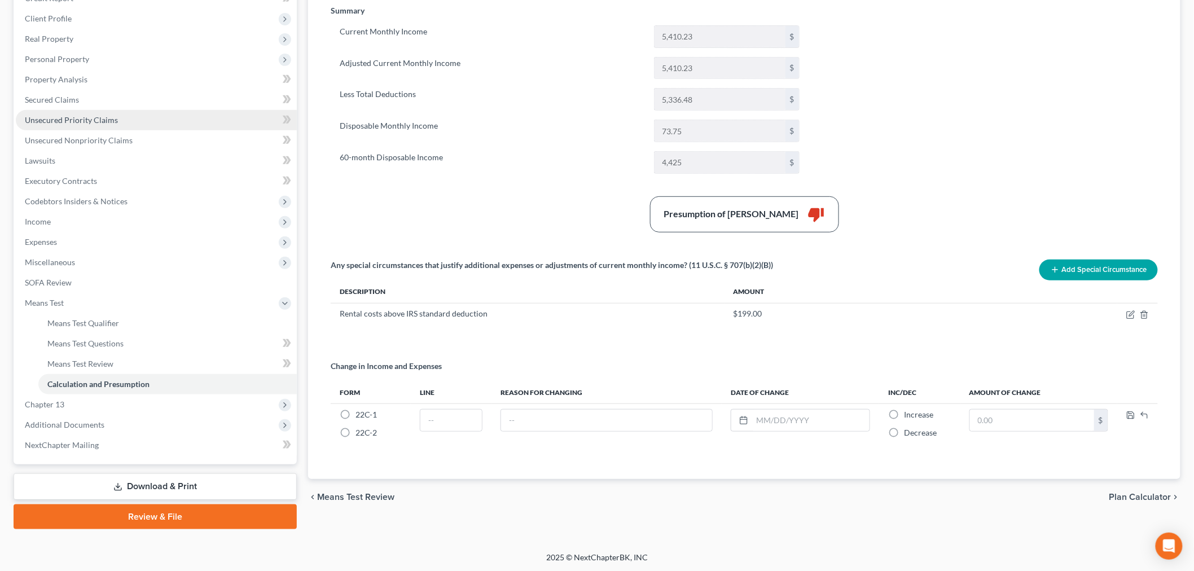
click at [110, 113] on link "Unsecured Priority Claims" at bounding box center [156, 120] width 281 height 20
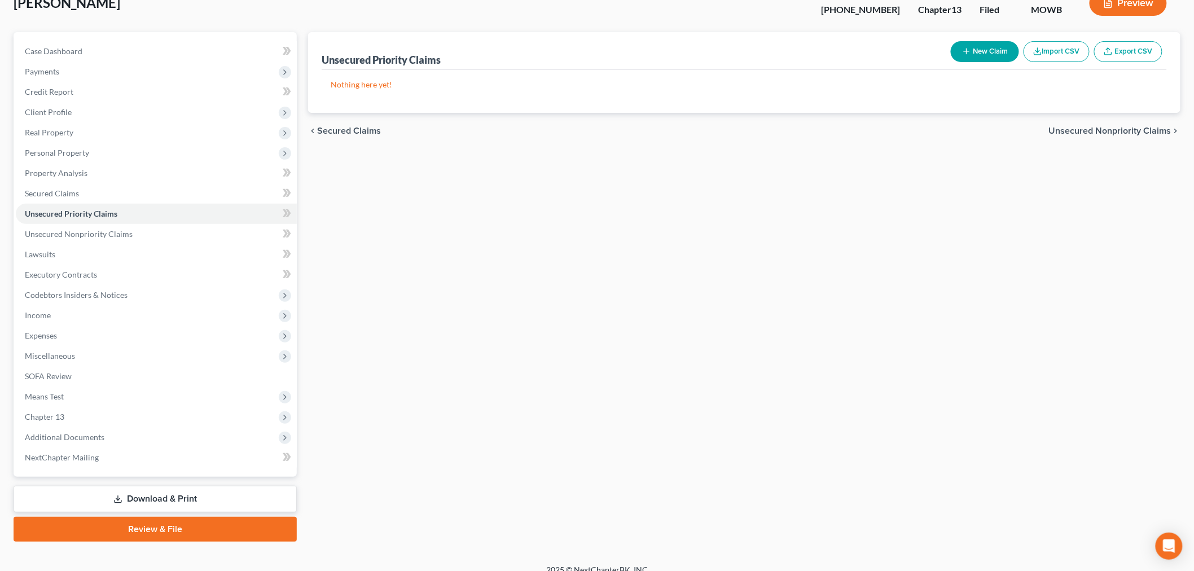
scroll to position [88, 0]
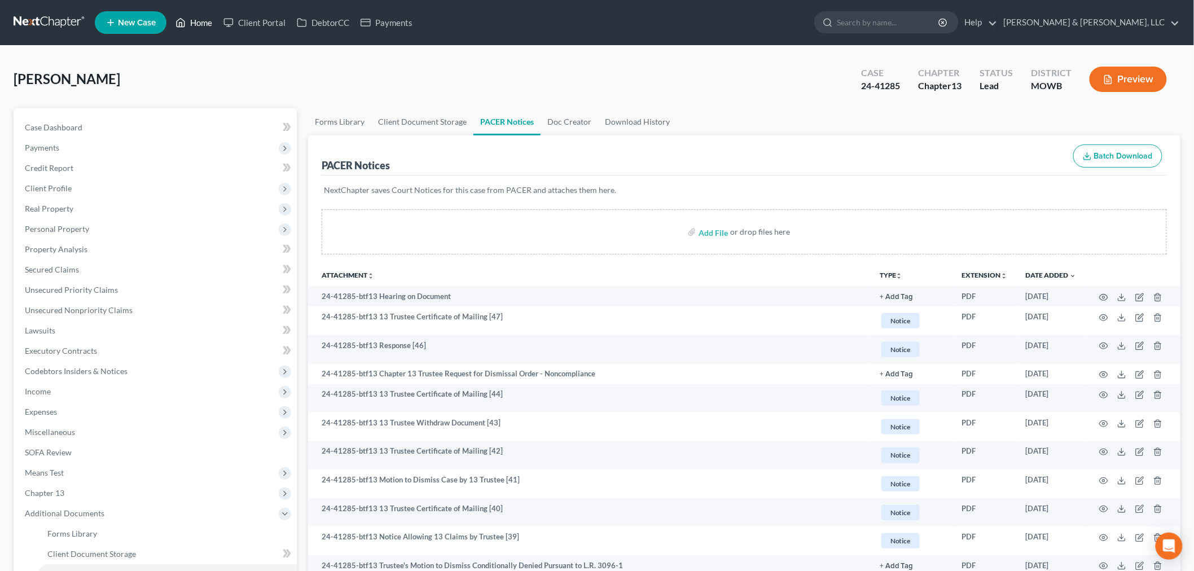
click at [209, 19] on link "Home" at bounding box center [194, 22] width 48 height 20
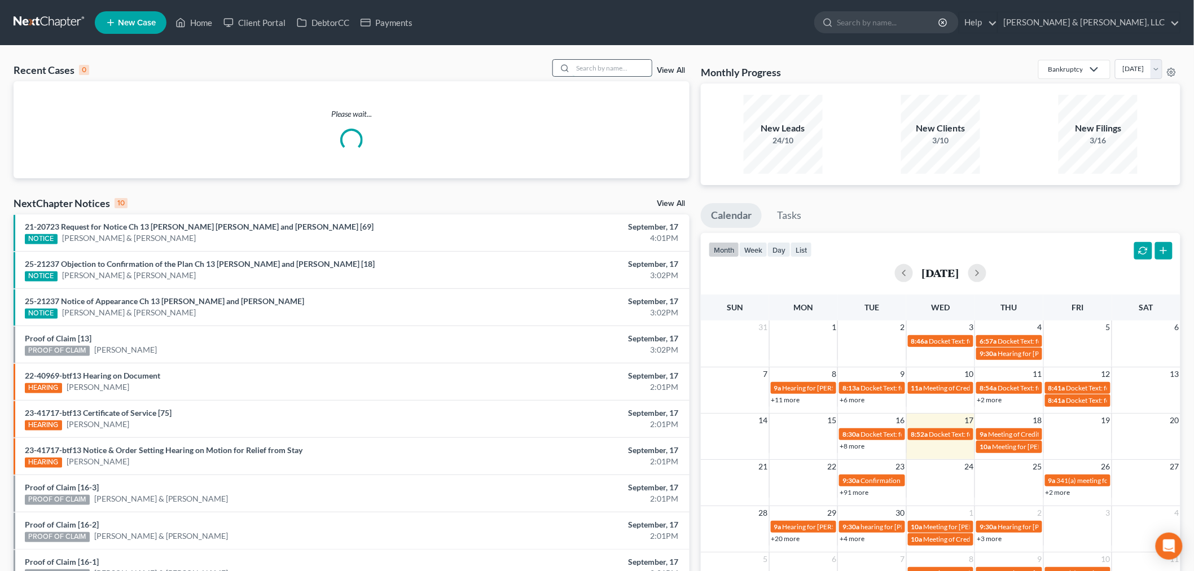
click at [585, 61] on input "search" at bounding box center [612, 68] width 79 height 16
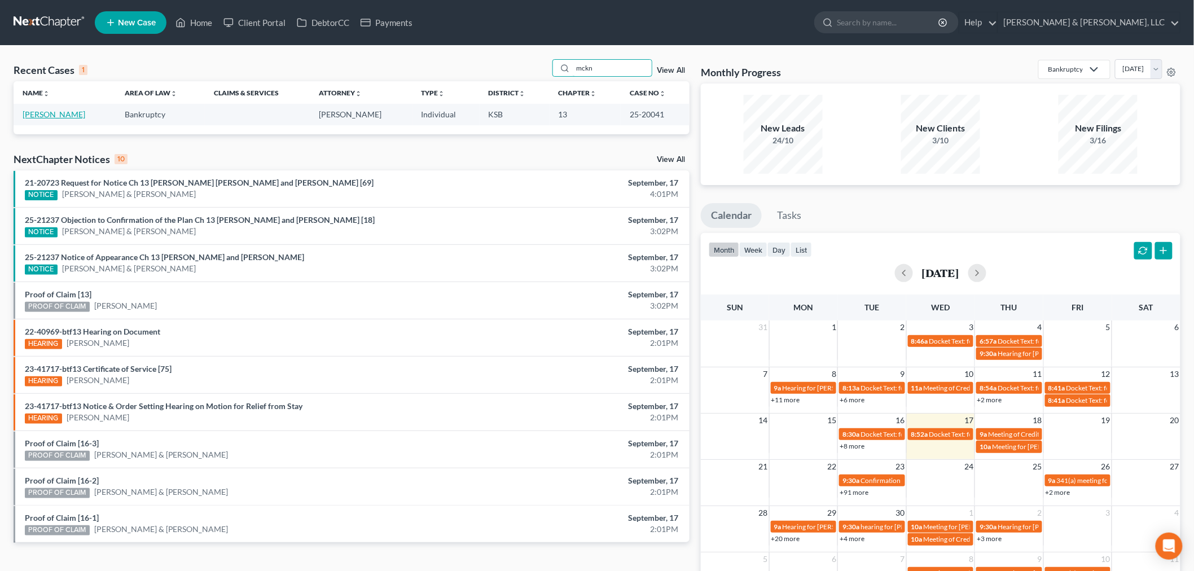
type input "mckn"
click at [47, 117] on link "McKnight, Meshach" at bounding box center [54, 114] width 63 height 10
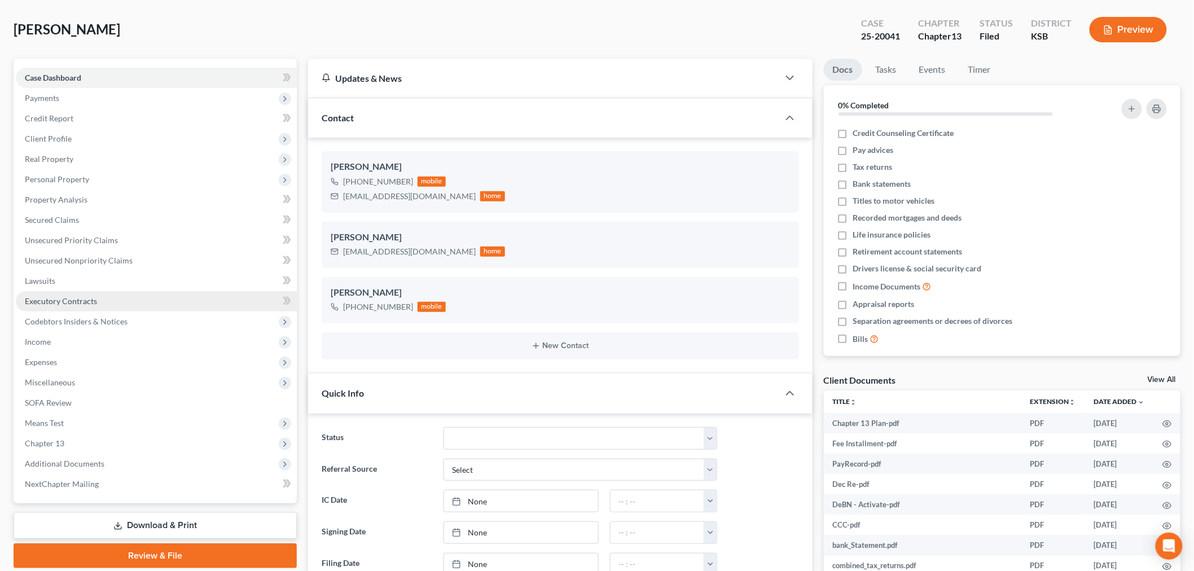
scroll to position [251, 0]
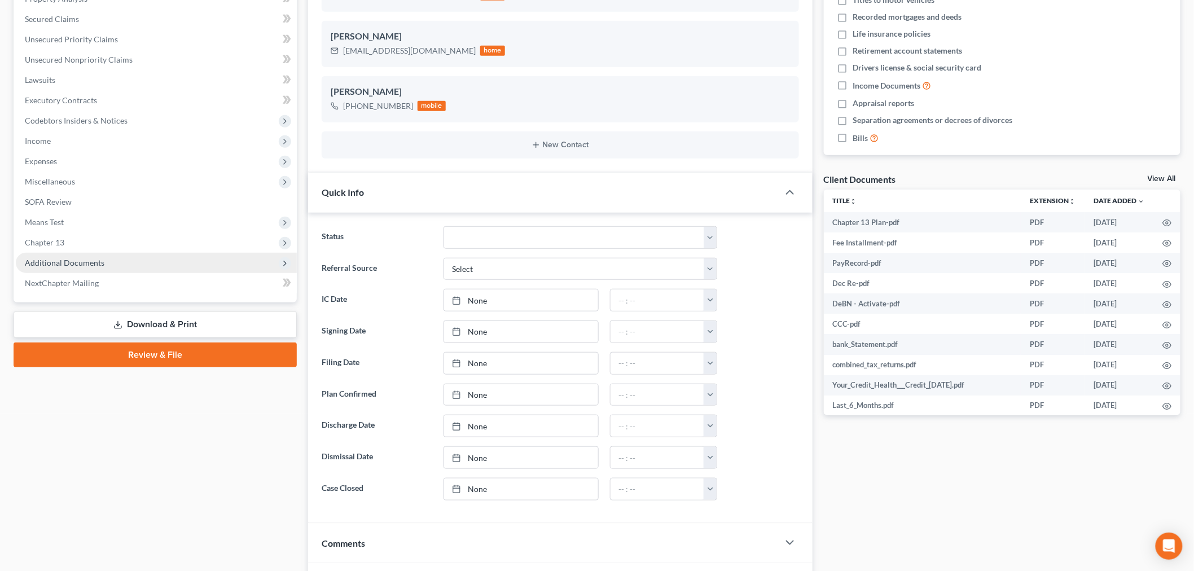
click at [65, 265] on span "Additional Documents" at bounding box center [65, 263] width 80 height 10
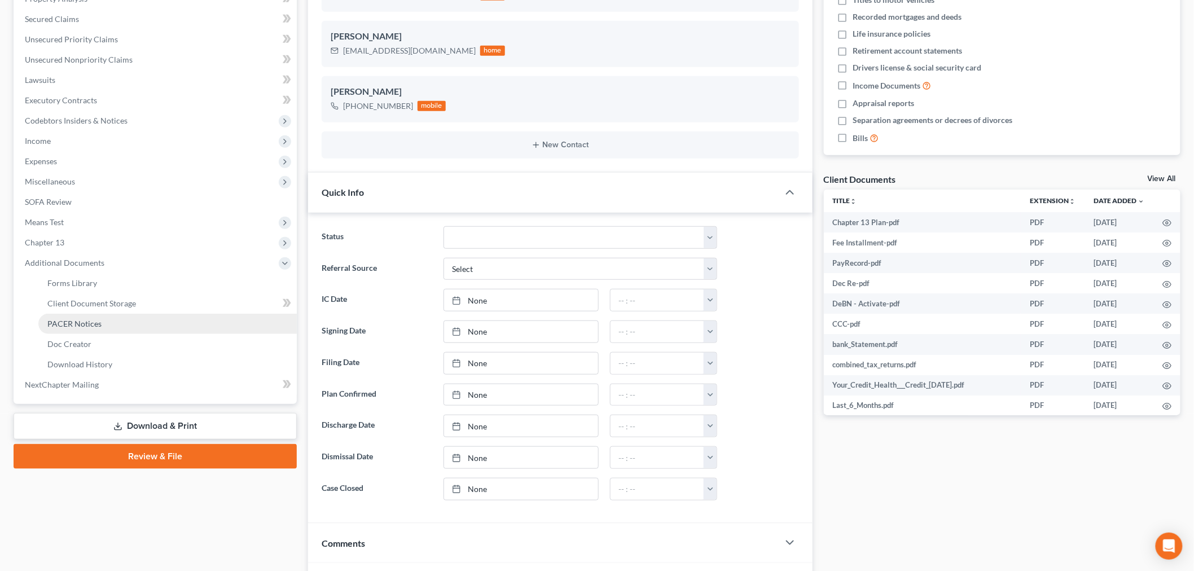
click at [74, 319] on span "PACER Notices" at bounding box center [74, 324] width 54 height 10
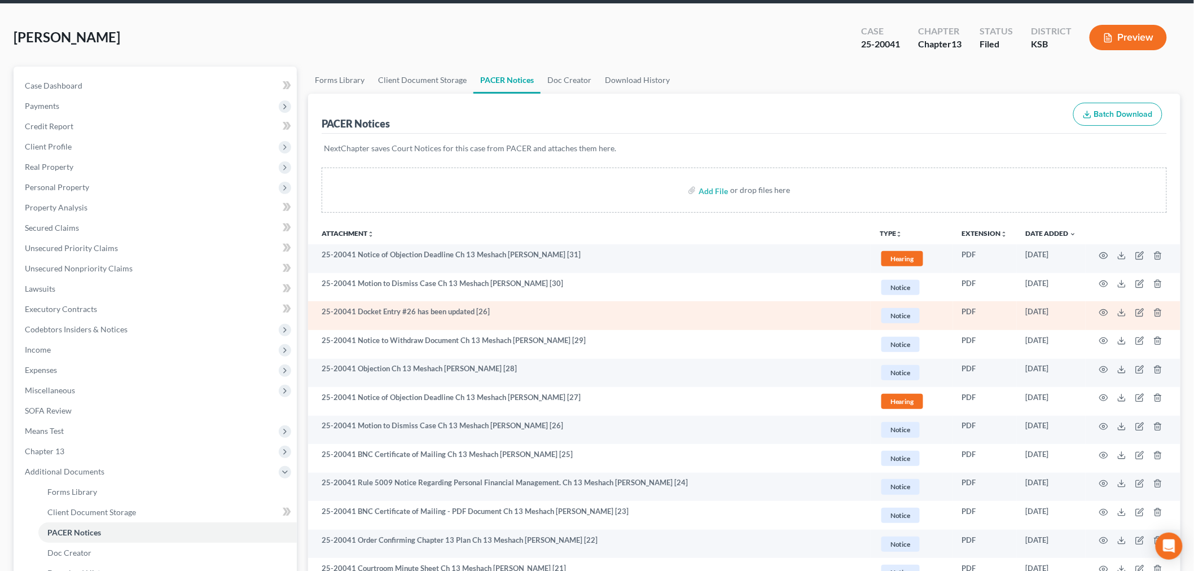
scroll to position [63, 0]
